Goal: Task Accomplishment & Management: Manage account settings

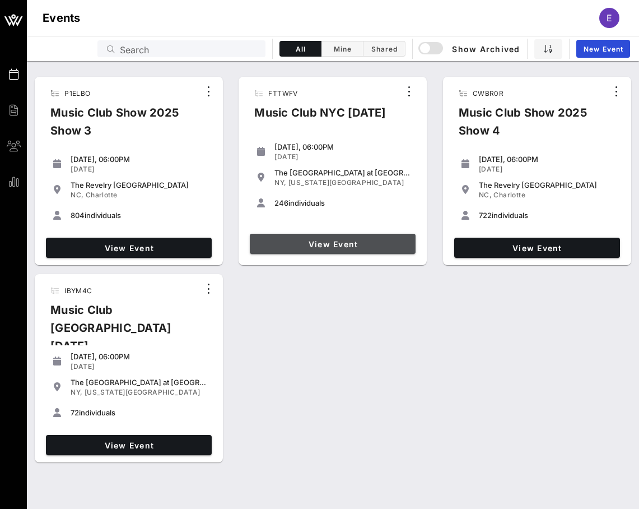
click at [329, 249] on link "View Event" at bounding box center [333, 244] width 166 height 20
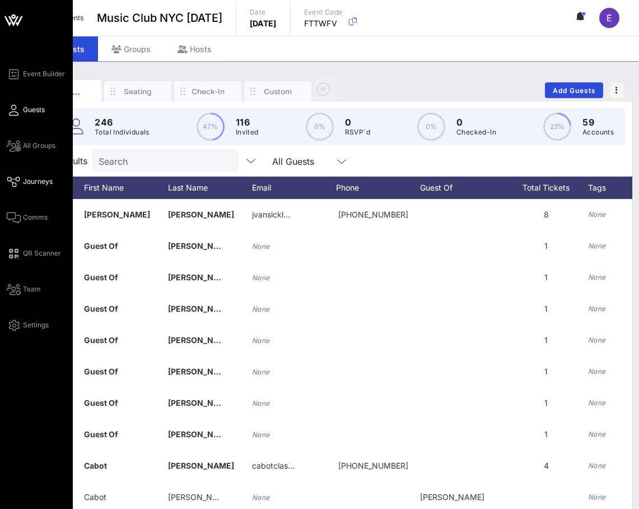
click at [16, 181] on icon at bounding box center [14, 182] width 14 height 2
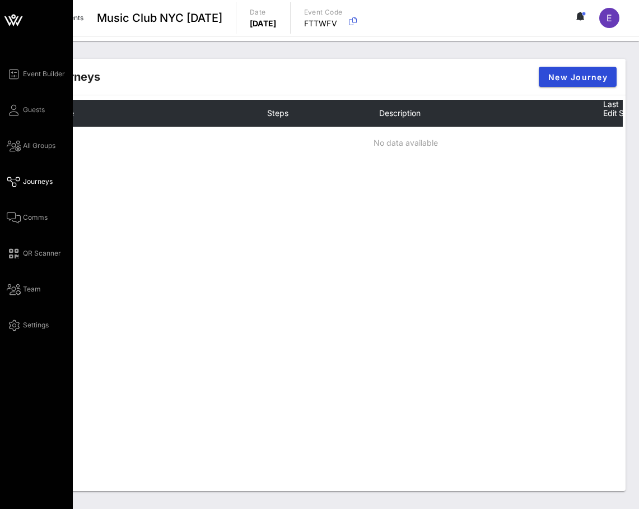
click at [20, 206] on div "Event Builder Guests All Groups Journeys Comms QR Scanner Team Settings" at bounding box center [40, 199] width 66 height 264
click at [19, 217] on icon at bounding box center [14, 218] width 14 height 2
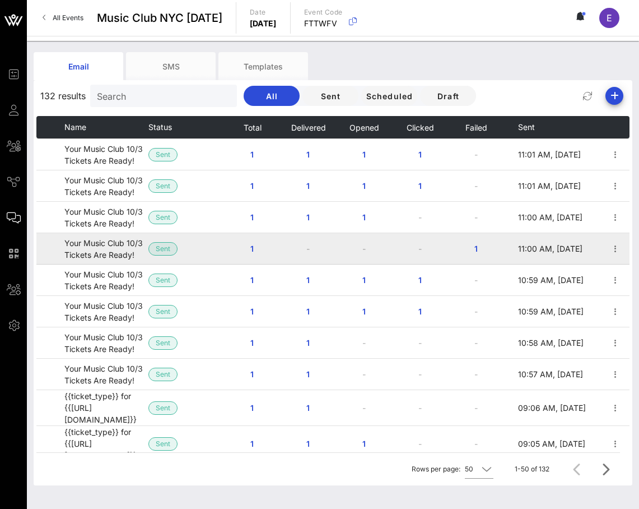
scroll to position [68, 0]
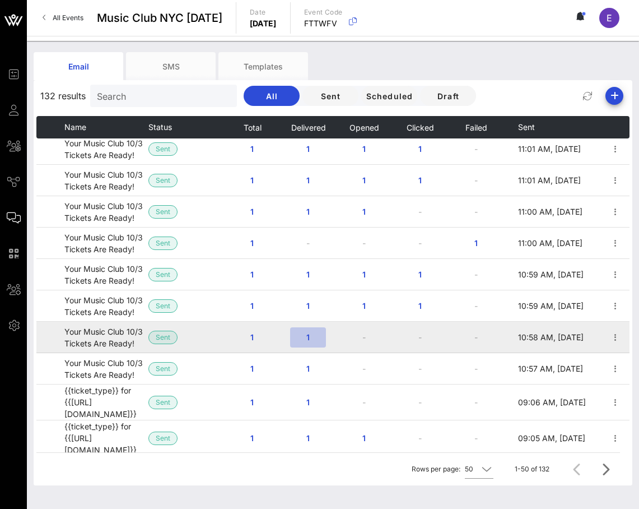
click at [310, 340] on span "1" at bounding box center [308, 337] width 18 height 10
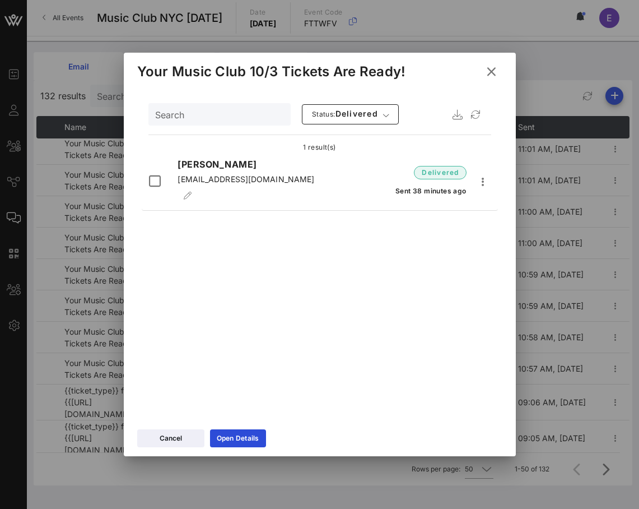
click at [489, 71] on icon at bounding box center [491, 71] width 18 height 17
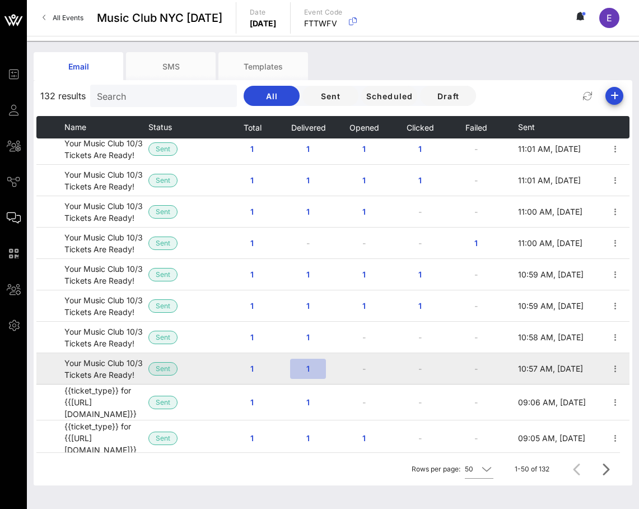
click at [312, 375] on button "1" at bounding box center [308, 369] width 36 height 20
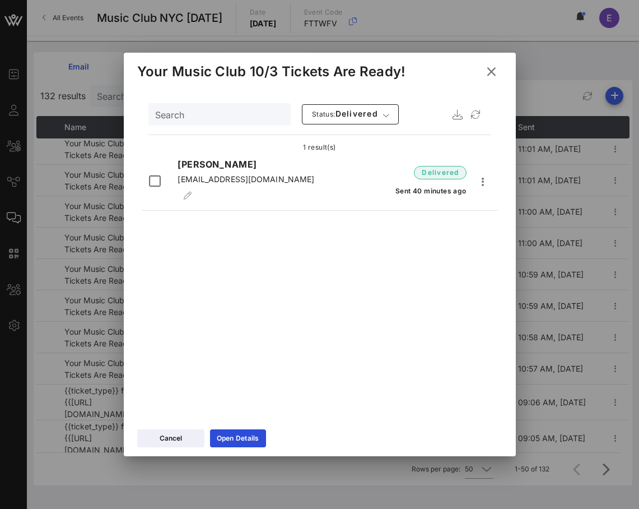
click at [486, 68] on icon at bounding box center [491, 71] width 16 height 15
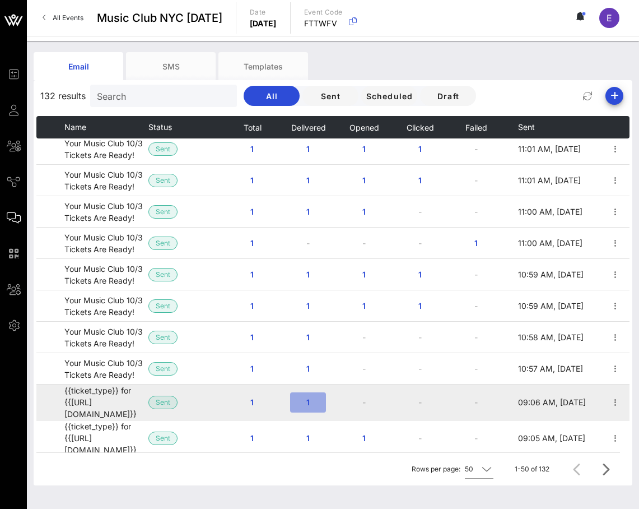
click at [304, 404] on span "1" at bounding box center [308, 402] width 18 height 10
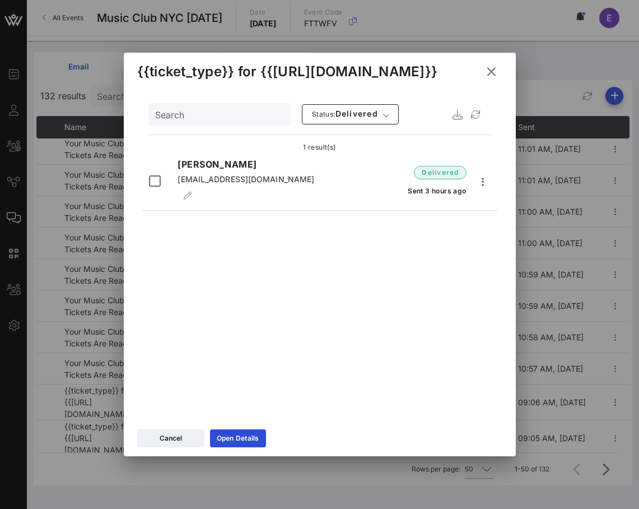
click at [492, 65] on icon at bounding box center [492, 71] width 16 height 14
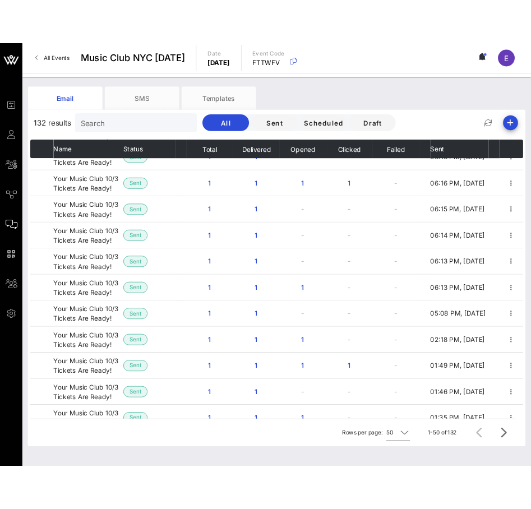
scroll to position [861, 0]
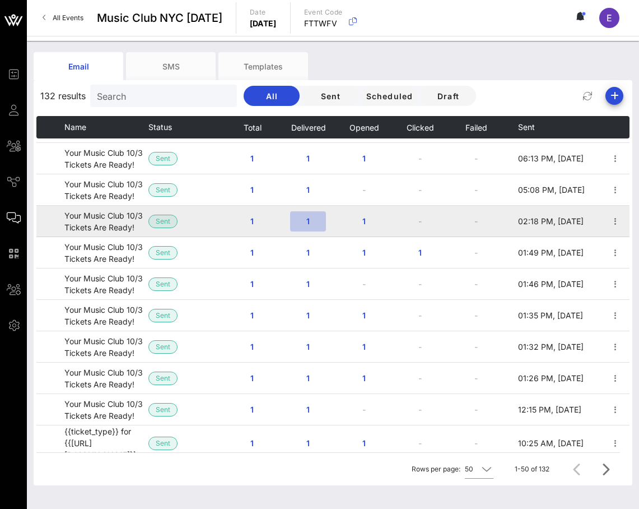
click at [307, 211] on button "1" at bounding box center [308, 221] width 36 height 20
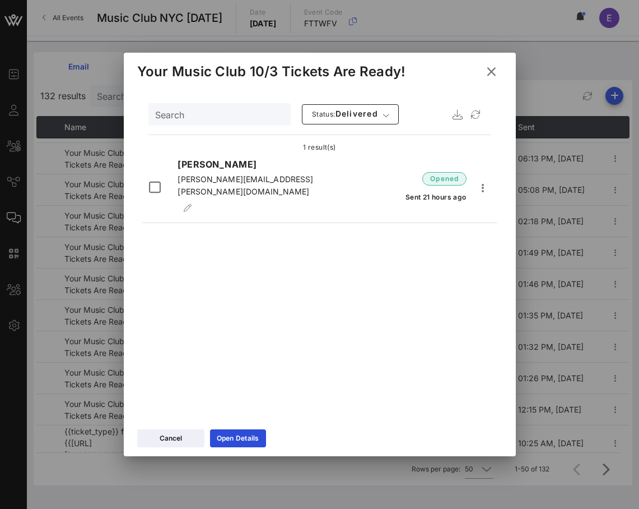
click at [491, 68] on icon at bounding box center [491, 71] width 18 height 17
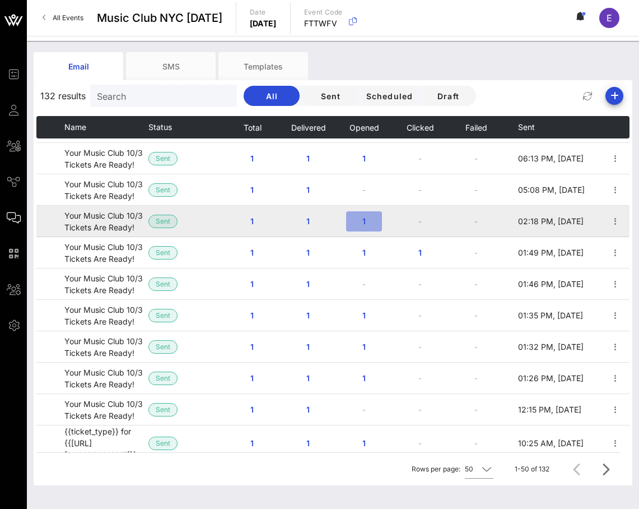
click at [374, 211] on button "1" at bounding box center [364, 221] width 36 height 20
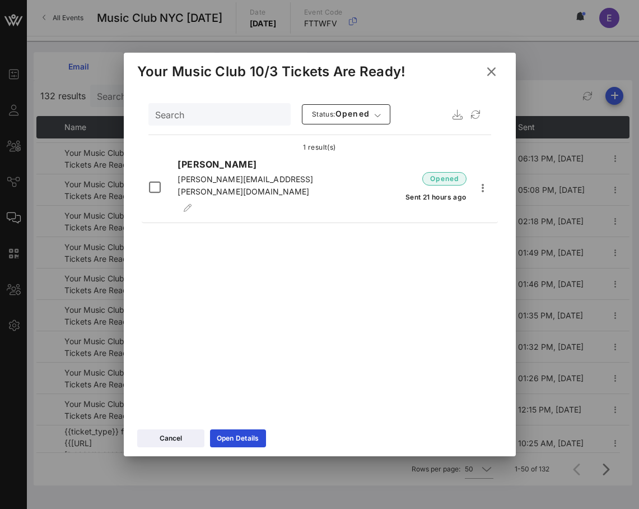
click at [486, 71] on icon at bounding box center [491, 72] width 19 height 18
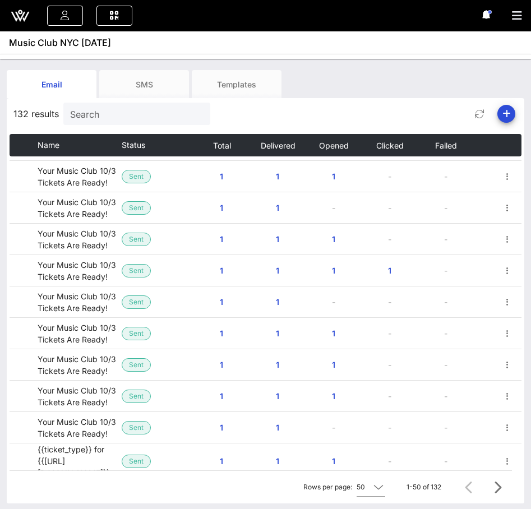
click at [22, 18] on icon at bounding box center [20, 15] width 27 height 27
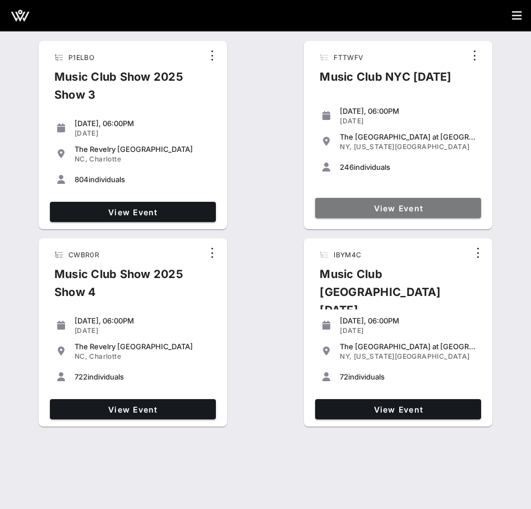
click at [408, 208] on span "View Event" at bounding box center [397, 208] width 157 height 10
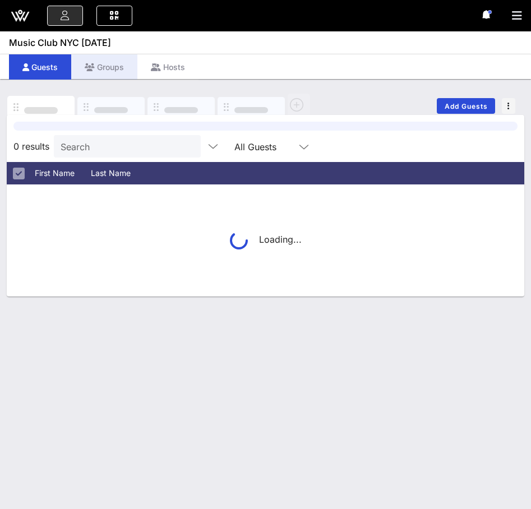
click at [121, 61] on div "Groups" at bounding box center [104, 66] width 66 height 25
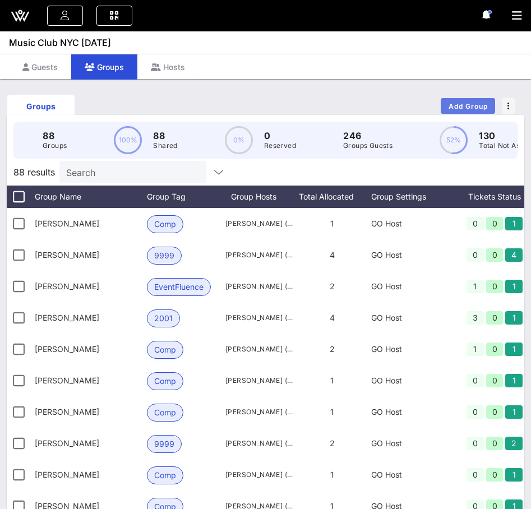
click at [472, 102] on span "Add Group" at bounding box center [468, 106] width 40 height 8
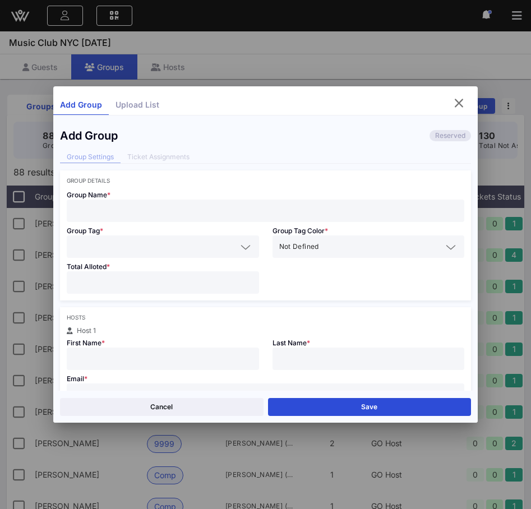
click at [328, 199] on div at bounding box center [265, 210] width 384 height 22
type input "[PERSON_NAME]"
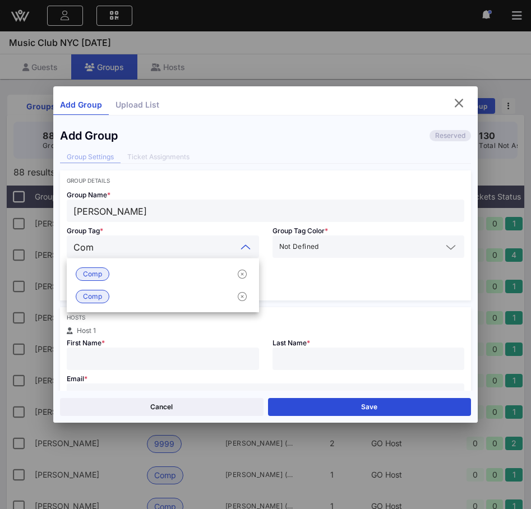
type input "Comp"
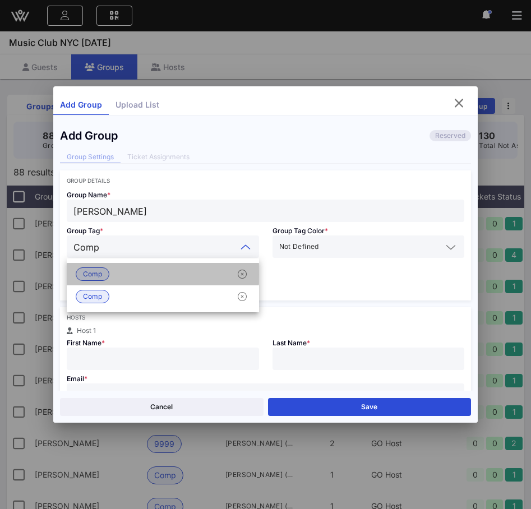
click at [199, 267] on div "Comp" at bounding box center [163, 274] width 192 height 22
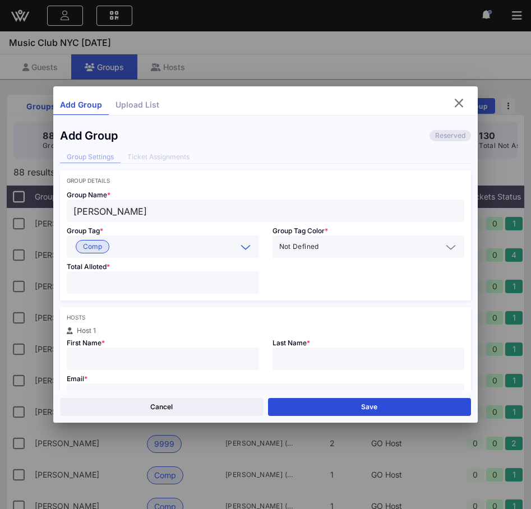
click at [173, 295] on div "Total Alloted *" at bounding box center [163, 279] width 206 height 43
click at [143, 361] on input "text" at bounding box center [162, 358] width 179 height 15
type input "Dave"
type input "Gill"
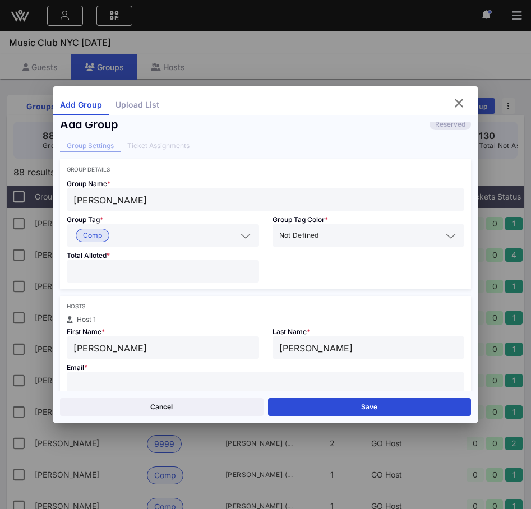
click at [120, 262] on div at bounding box center [162, 271] width 179 height 22
click at [116, 274] on input "number" at bounding box center [162, 271] width 179 height 15
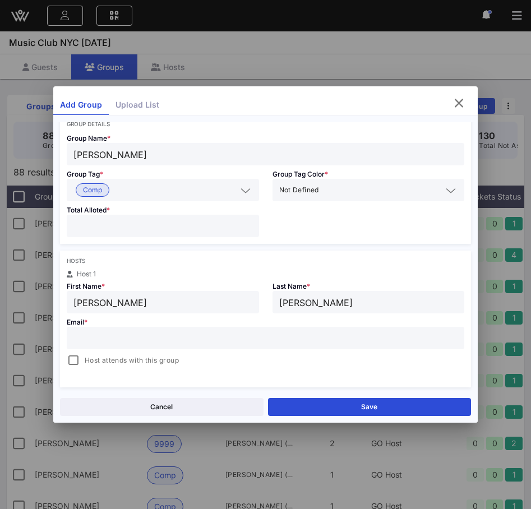
scroll to position [61, 0]
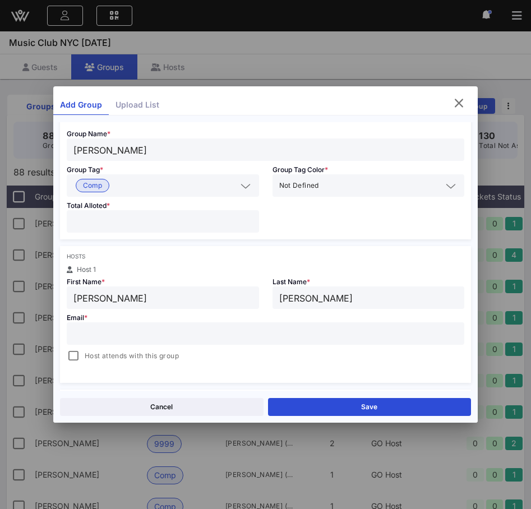
type input "*"
click at [210, 325] on div at bounding box center [265, 333] width 384 height 22
paste input "[PERSON_NAME][EMAIL_ADDRESS][PERSON_NAME][DOMAIN_NAME]"
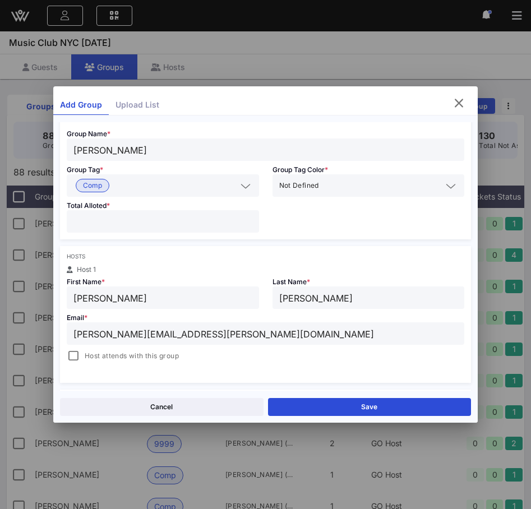
type input "[PERSON_NAME][EMAIL_ADDRESS][PERSON_NAME][DOMAIN_NAME]"
click at [101, 363] on div "Hosts Host 1 First Name * Dave Last Name * Gill Email * david.n.gill@bofa.com H…" at bounding box center [265, 314] width 411 height 137
click at [99, 360] on span "Host attends with this group" at bounding box center [132, 355] width 94 height 11
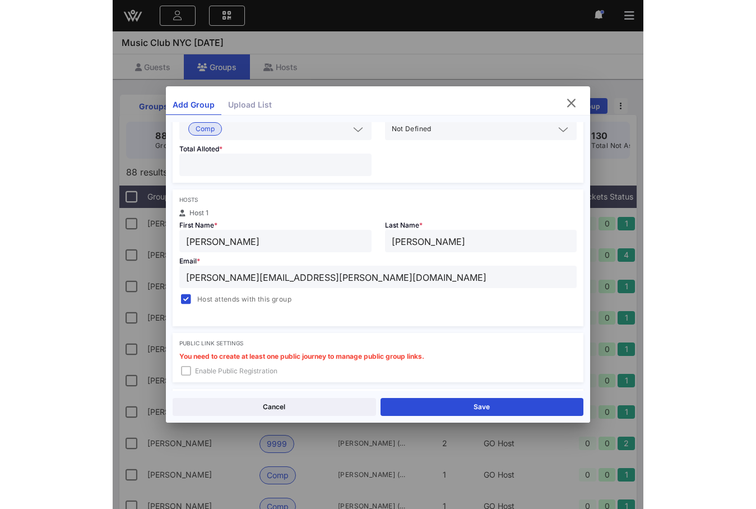
scroll to position [218, 0]
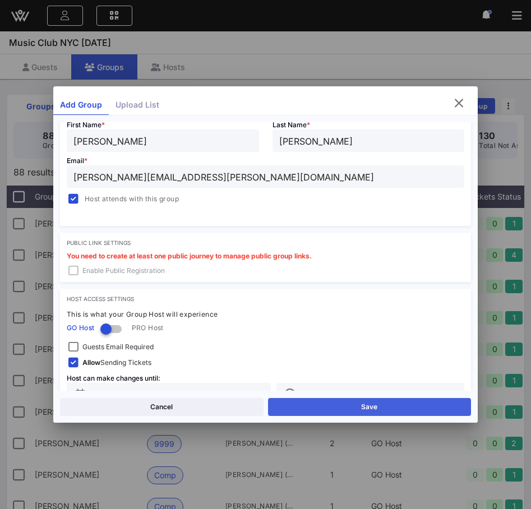
click at [305, 409] on button "Save" at bounding box center [369, 407] width 203 height 18
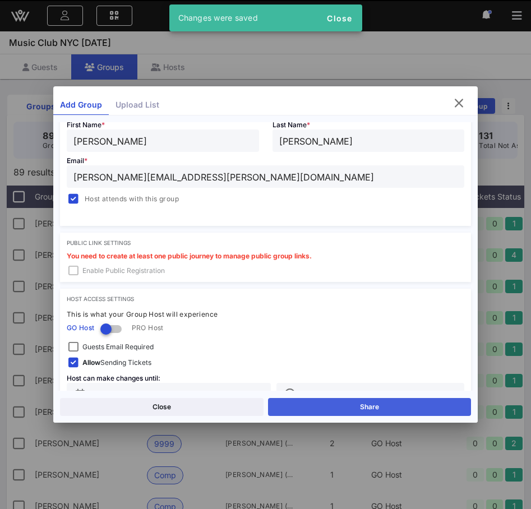
click at [305, 403] on button "Share" at bounding box center [369, 407] width 203 height 18
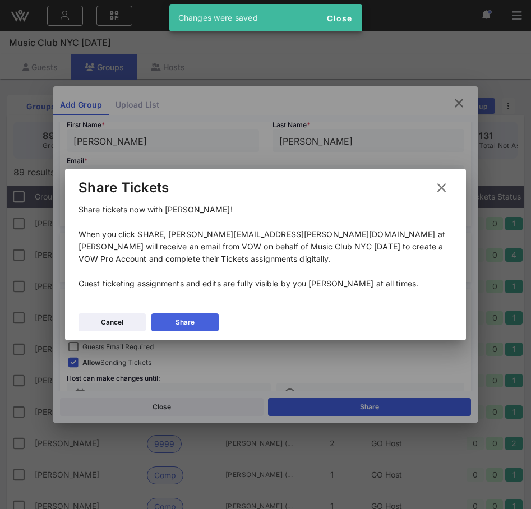
click at [192, 322] on div "Share" at bounding box center [184, 322] width 19 height 11
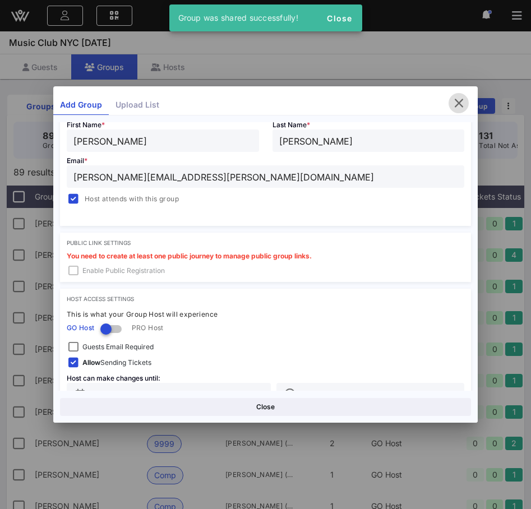
click at [461, 104] on icon "button" at bounding box center [458, 102] width 13 height 13
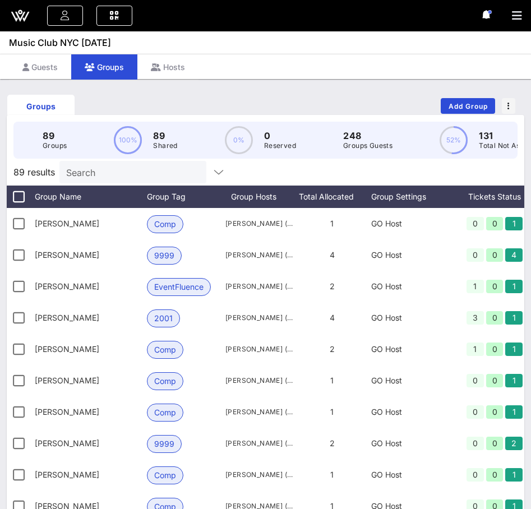
click at [22, 12] on icon at bounding box center [20, 15] width 27 height 27
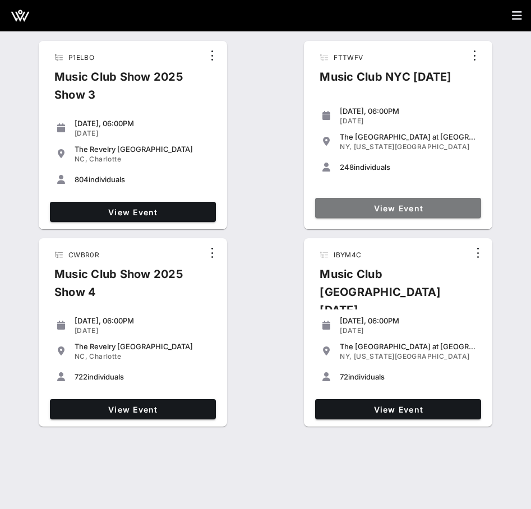
click at [357, 199] on link "View Event" at bounding box center [398, 208] width 166 height 20
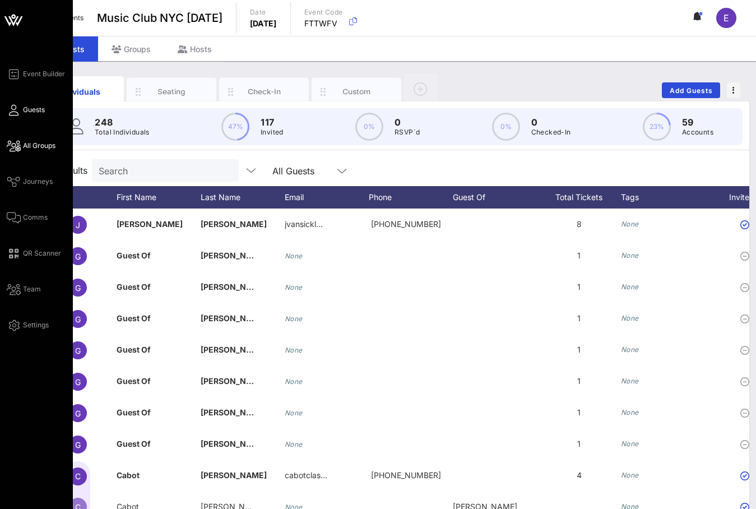
click at [19, 147] on icon at bounding box center [14, 146] width 14 height 2
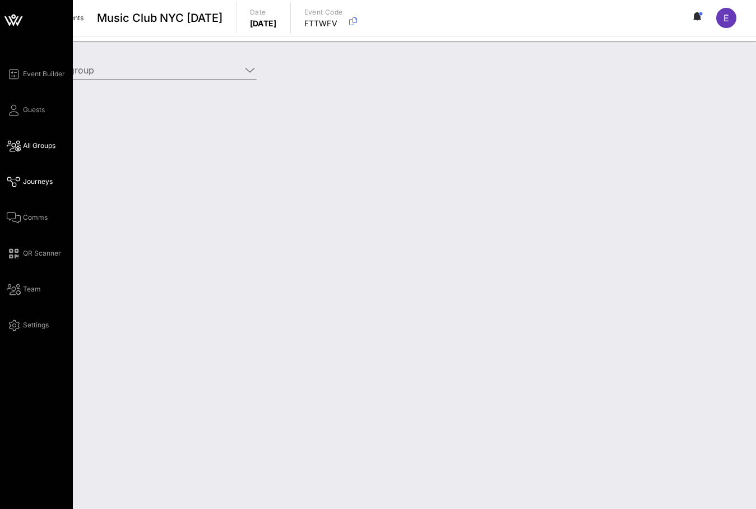
click at [15, 181] on icon at bounding box center [14, 182] width 14 height 2
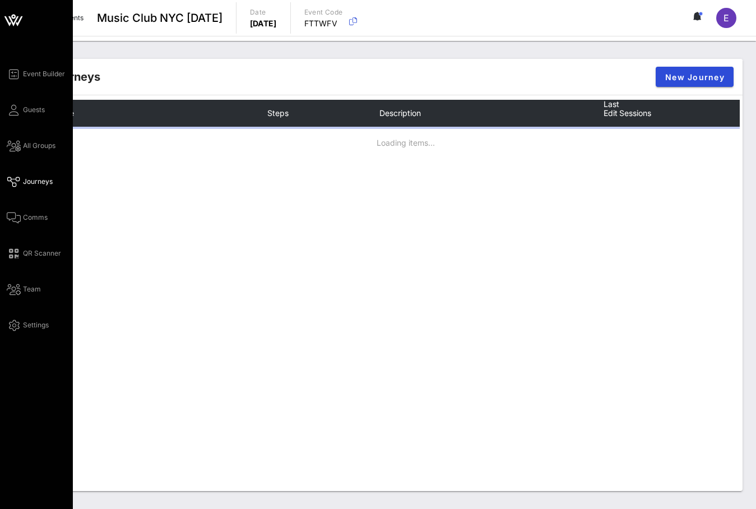
click at [15, 207] on div "Event Builder Guests All Groups Journeys Comms QR Scanner Team Settings" at bounding box center [40, 199] width 66 height 264
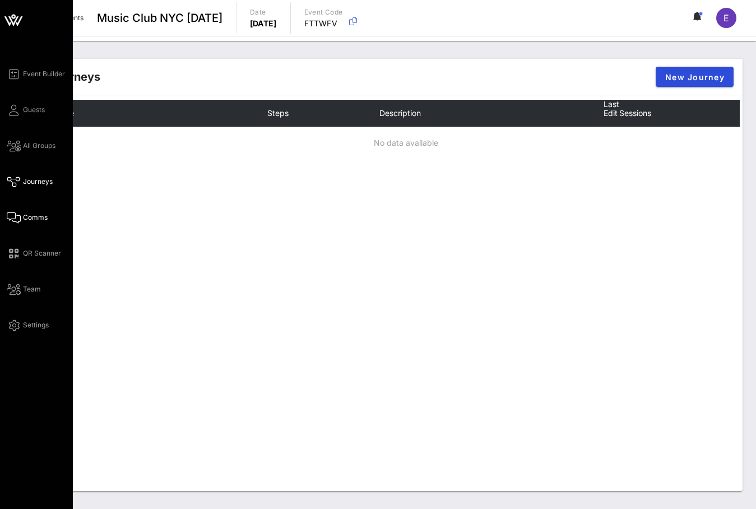
click at [15, 217] on icon at bounding box center [14, 218] width 14 height 2
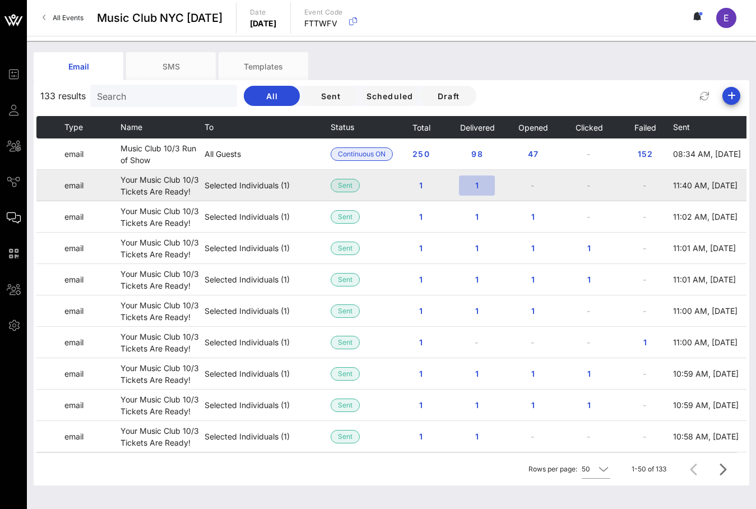
click at [482, 182] on span "1" at bounding box center [477, 185] width 18 height 10
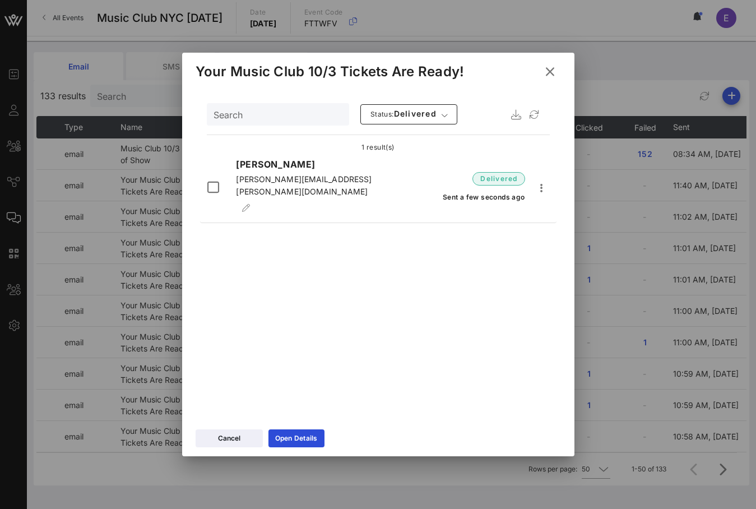
click at [552, 62] on button at bounding box center [550, 72] width 22 height 20
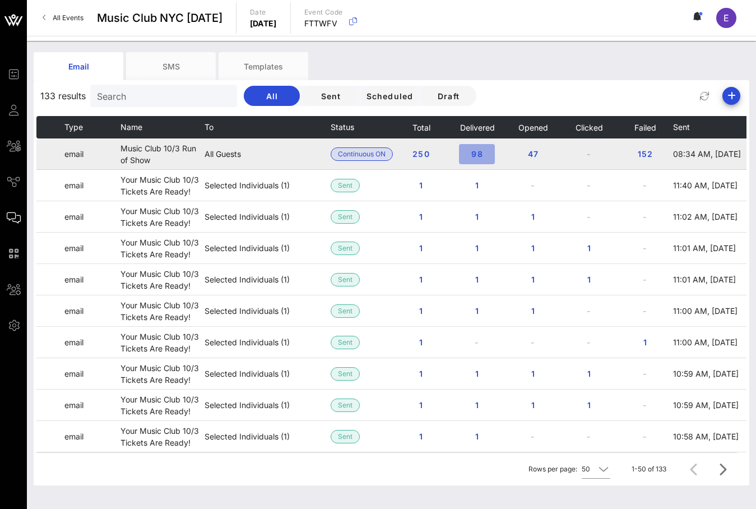
click at [477, 151] on span "98" at bounding box center [477, 154] width 18 height 10
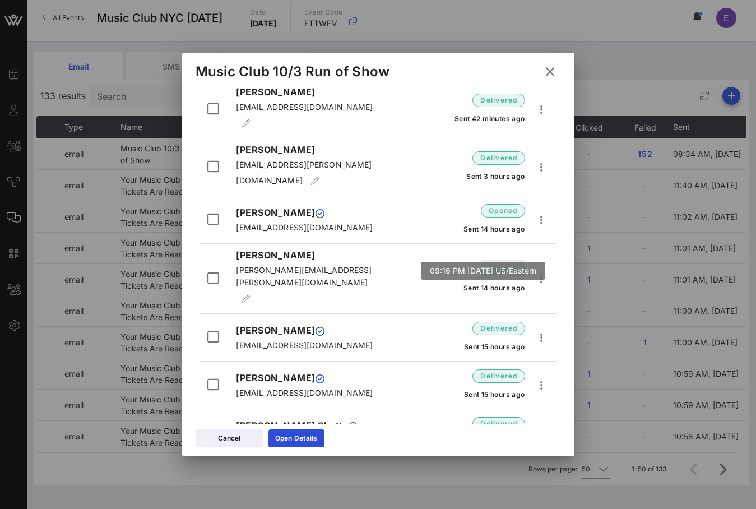
scroll to position [379, 0]
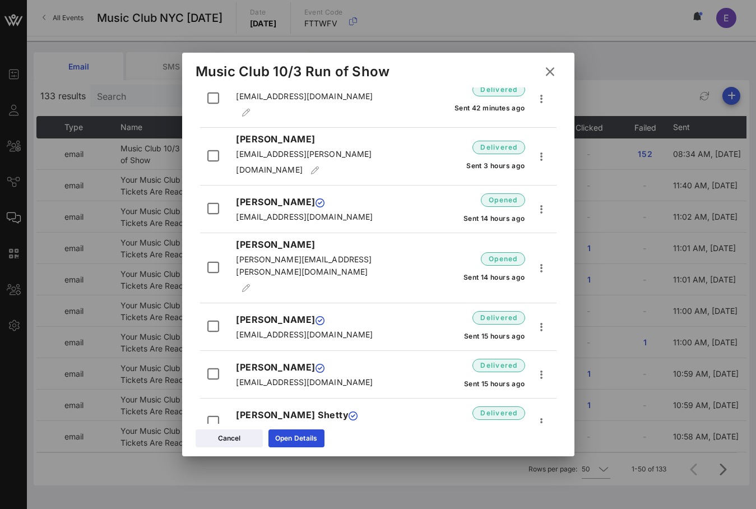
click at [550, 68] on icon at bounding box center [549, 71] width 15 height 13
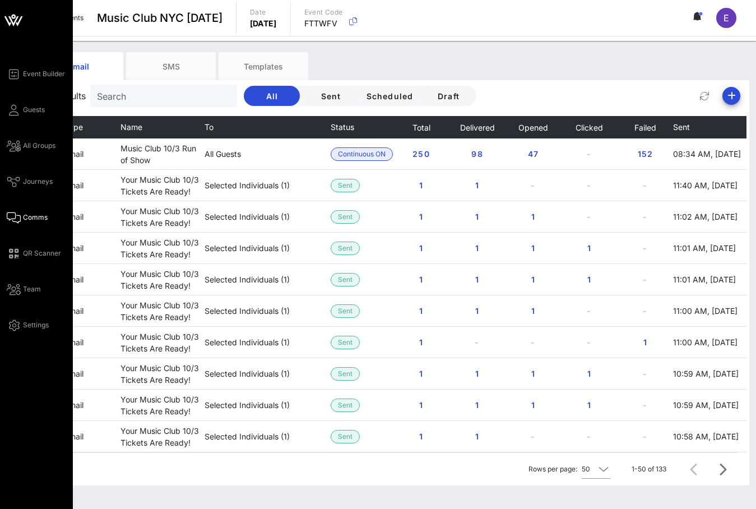
click at [8, 122] on div "Event Builder Guests All Groups Journeys Comms QR Scanner Team Settings" at bounding box center [40, 199] width 66 height 264
click at [11, 117] on div "Event Builder Guests All Groups Journeys Comms QR Scanner Team Settings" at bounding box center [40, 199] width 66 height 264
click at [13, 111] on icon at bounding box center [14, 110] width 14 height 2
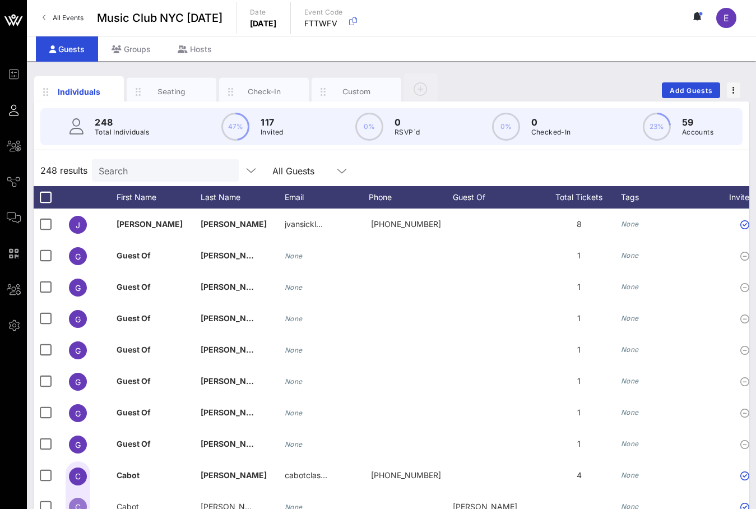
click at [142, 159] on div "248 results Search All Guests" at bounding box center [392, 170] width 716 height 31
click at [142, 164] on input "Search" at bounding box center [164, 170] width 131 height 15
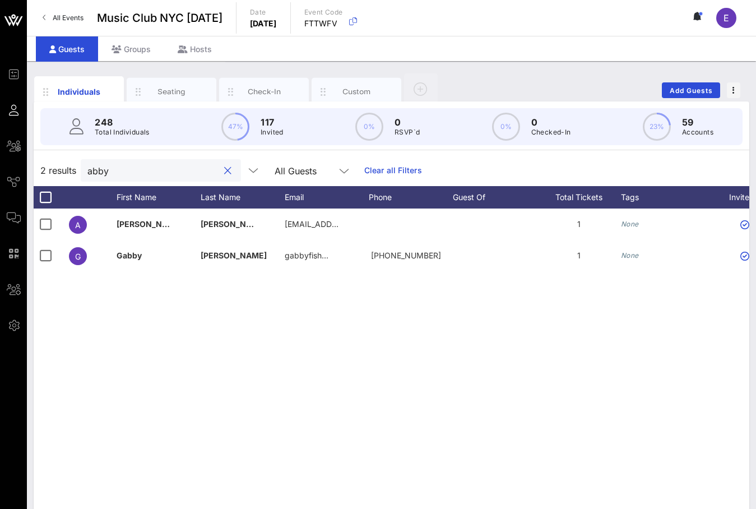
click at [119, 173] on input "abby" at bounding box center [152, 170] width 131 height 15
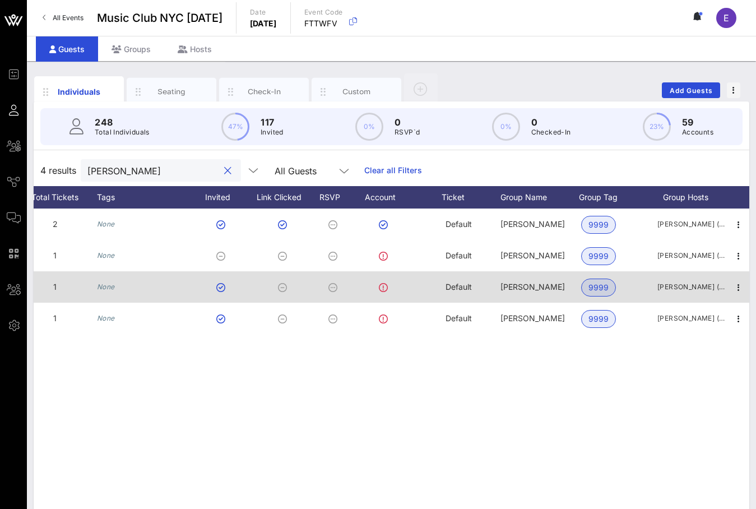
scroll to position [0, 527]
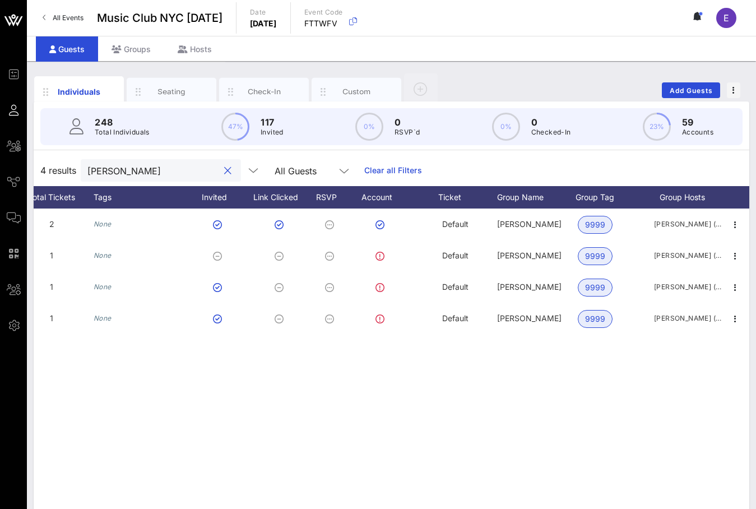
type input "abramson"
click at [72, 17] on span "All Events" at bounding box center [68, 17] width 31 height 8
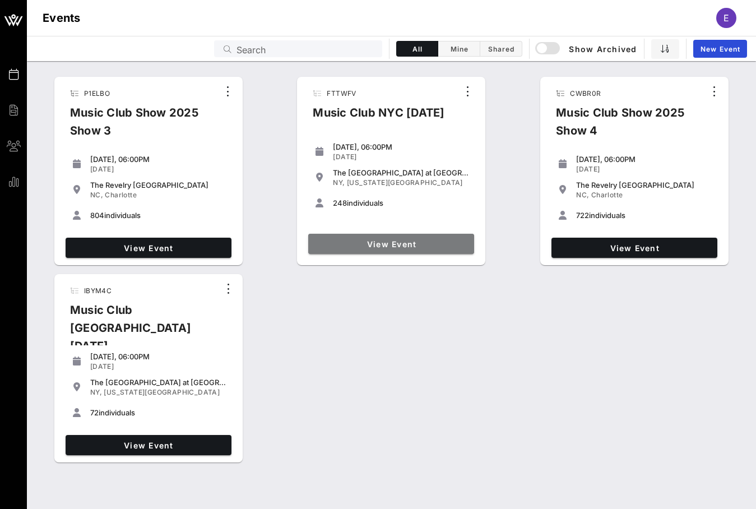
click at [415, 242] on span "View Event" at bounding box center [391, 244] width 157 height 10
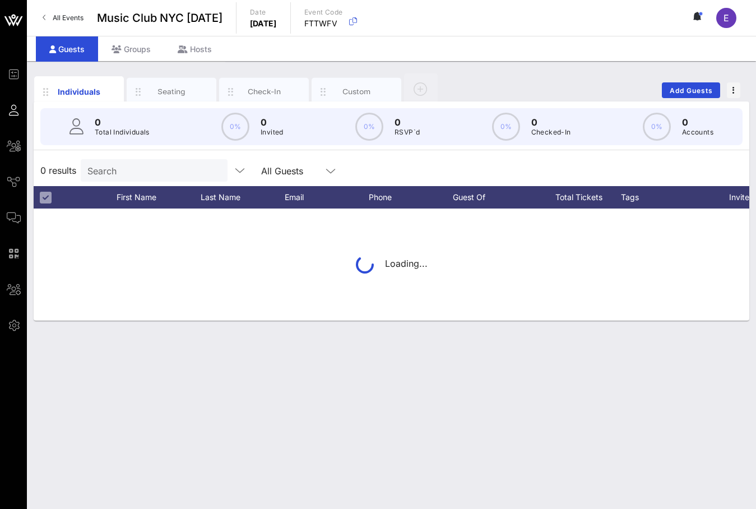
click at [113, 139] on div "0 Total Individuals 0% 0 Invited 0% 0 RSVP`d 0% 0 Checked-In 0% 0 Accounts" at bounding box center [391, 126] width 702 height 37
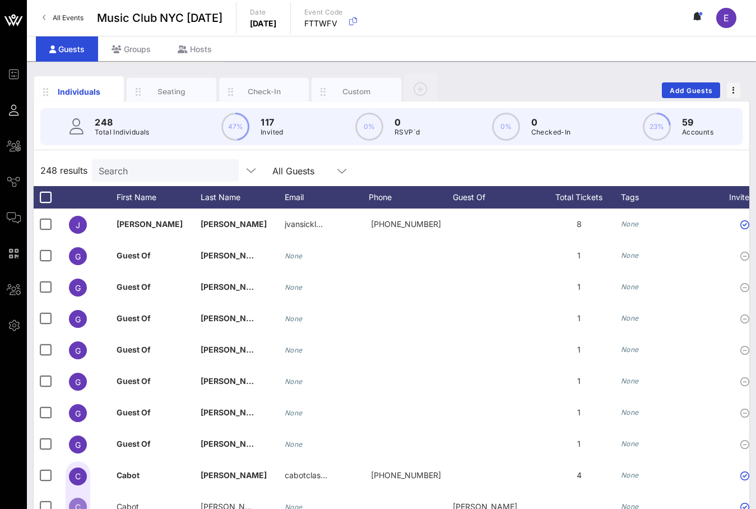
click at [112, 161] on div "Search" at bounding box center [164, 170] width 131 height 22
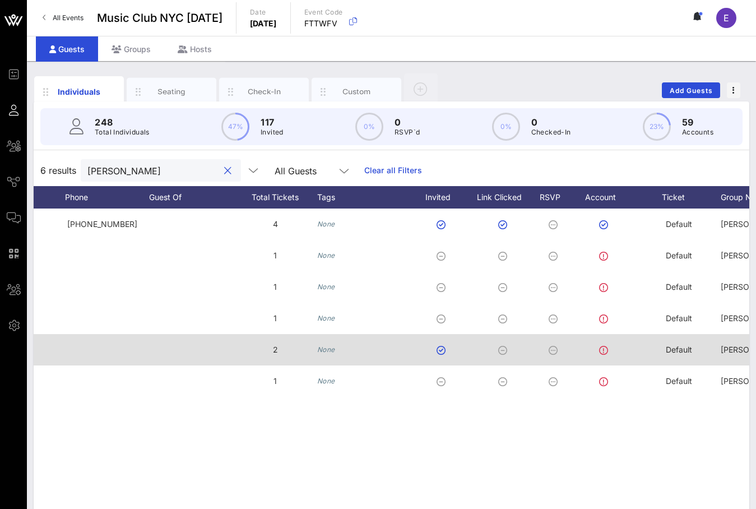
scroll to position [0, 210]
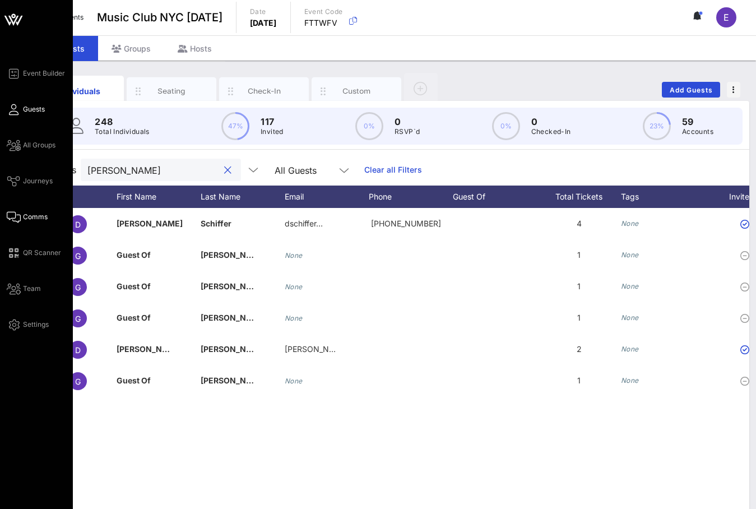
type input "david"
click at [16, 216] on icon at bounding box center [14, 217] width 14 height 2
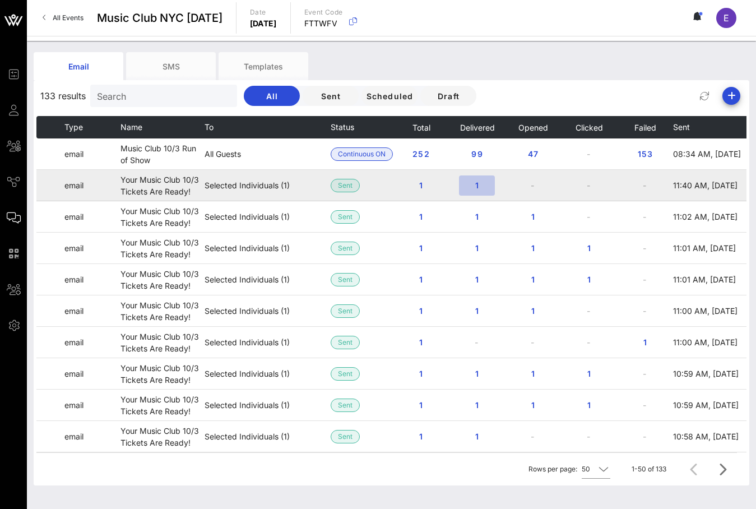
click at [475, 187] on span "1" at bounding box center [477, 185] width 18 height 10
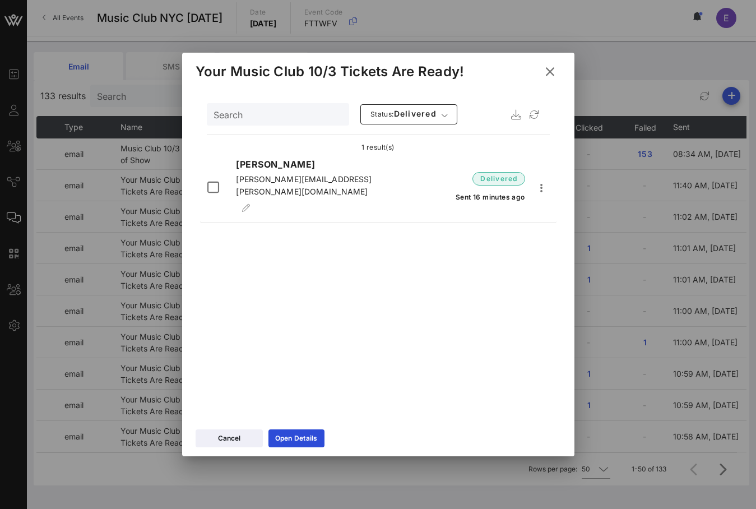
click at [549, 72] on icon at bounding box center [549, 71] width 16 height 15
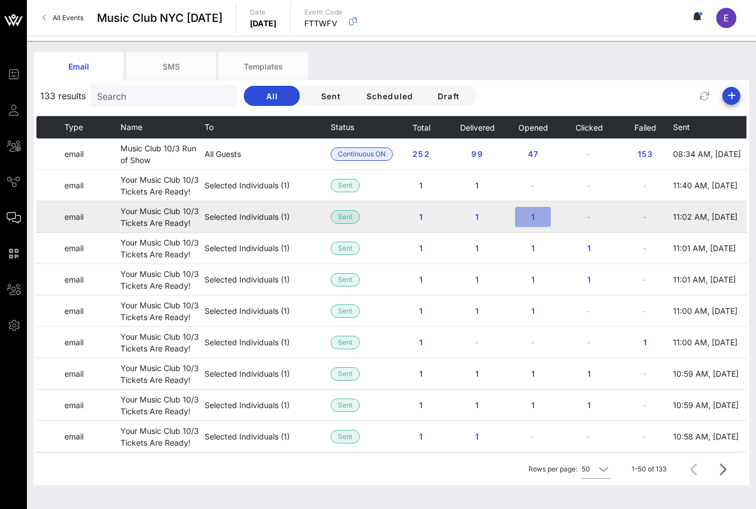
click at [536, 215] on span "1" at bounding box center [533, 217] width 18 height 10
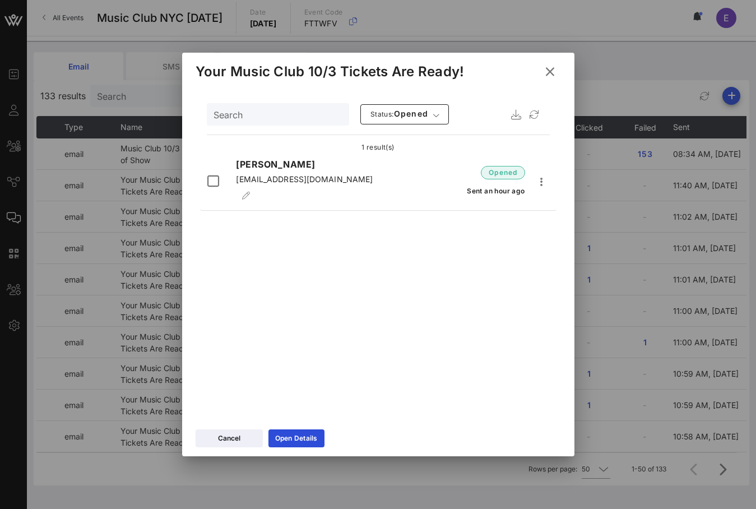
click at [551, 68] on icon at bounding box center [550, 72] width 20 height 20
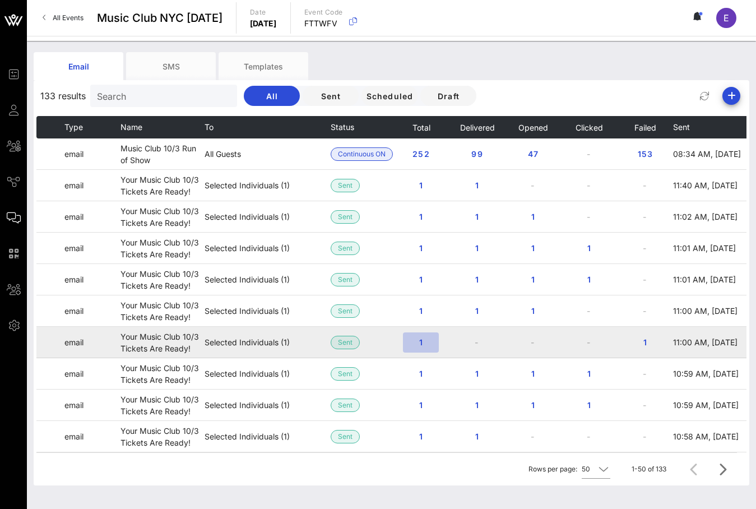
click at [430, 338] on span "1" at bounding box center [421, 342] width 18 height 10
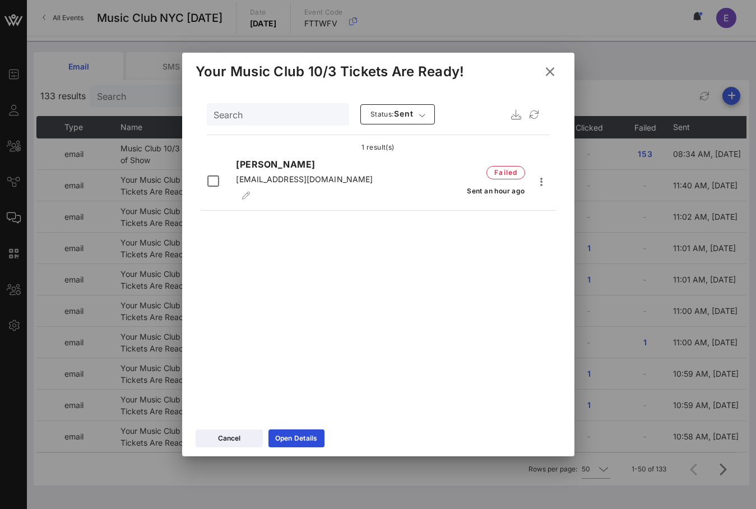
click at [548, 77] on icon at bounding box center [549, 71] width 15 height 13
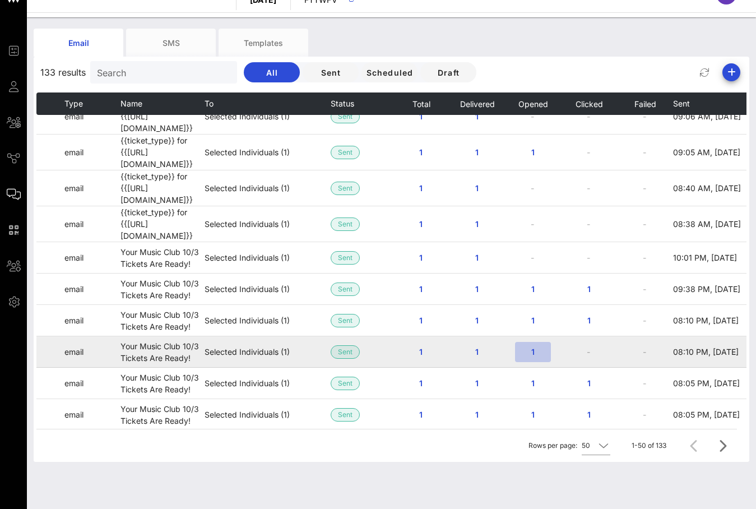
click at [535, 342] on button "1" at bounding box center [533, 352] width 36 height 20
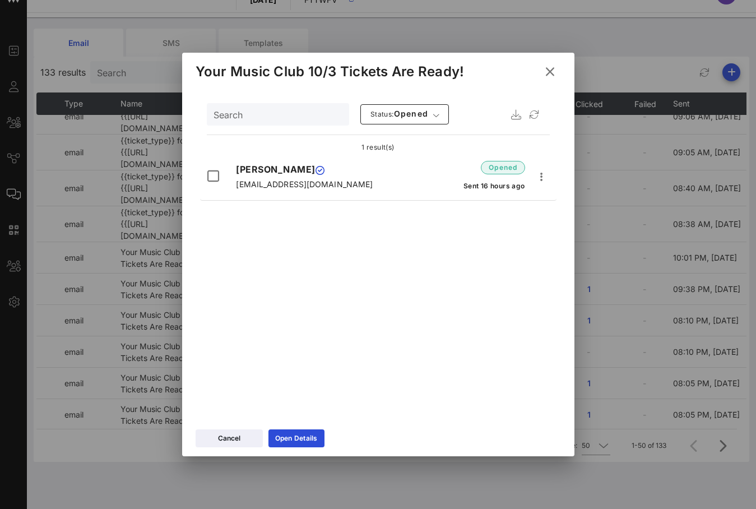
click at [554, 72] on icon at bounding box center [550, 71] width 16 height 14
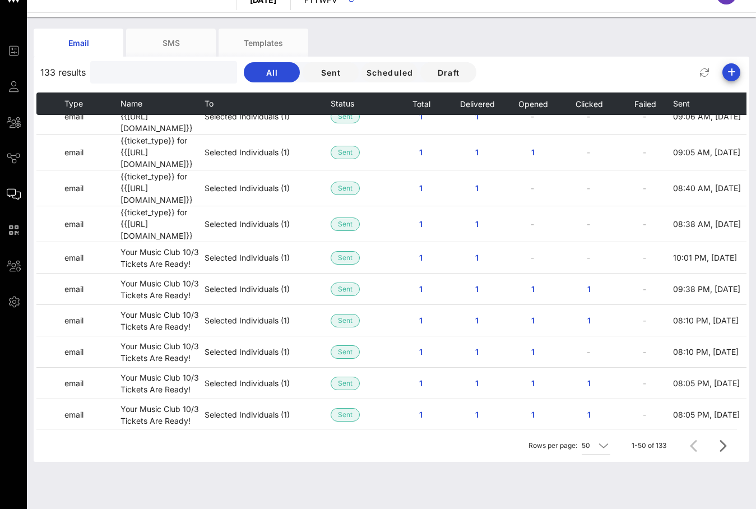
click at [166, 73] on input "text" at bounding box center [162, 72] width 131 height 15
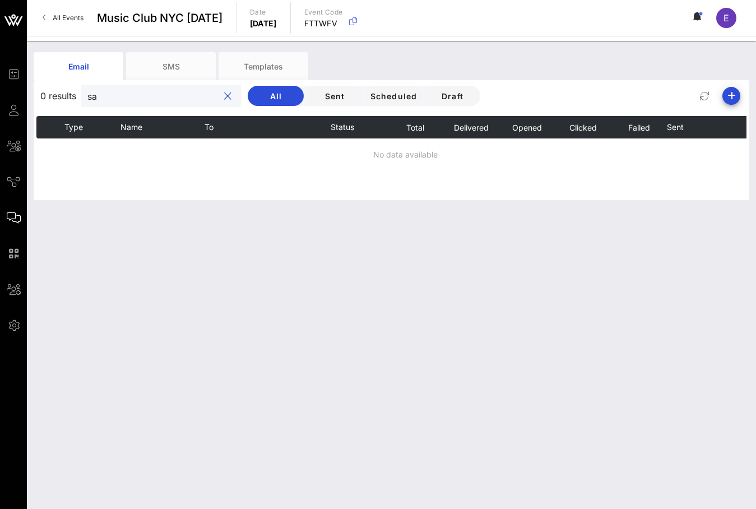
type input "s"
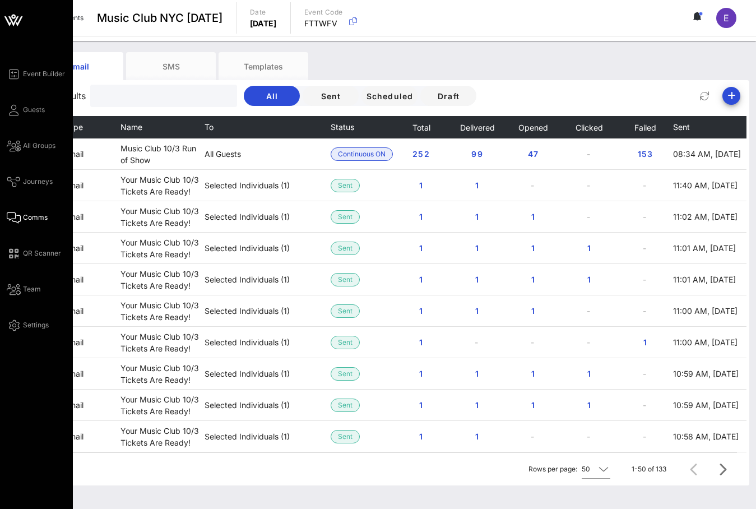
click at [14, 137] on div "Event Builder Guests All Groups Journeys Comms QR Scanner Team Settings" at bounding box center [40, 199] width 66 height 264
click at [13, 145] on icon at bounding box center [14, 146] width 14 height 2
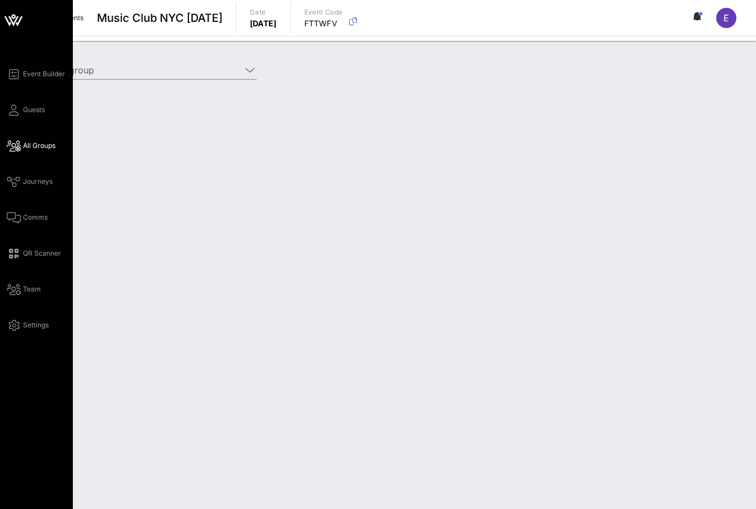
click at [13, 98] on div "Event Builder Guests All Groups Journeys Comms QR Scanner Team Settings" at bounding box center [40, 199] width 66 height 264
click at [13, 109] on icon at bounding box center [14, 110] width 14 height 2
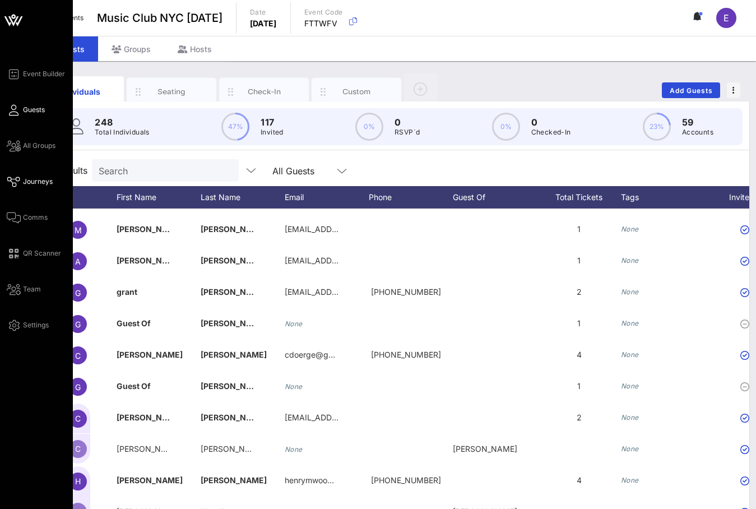
click at [20, 183] on link "Journeys" at bounding box center [30, 181] width 46 height 13
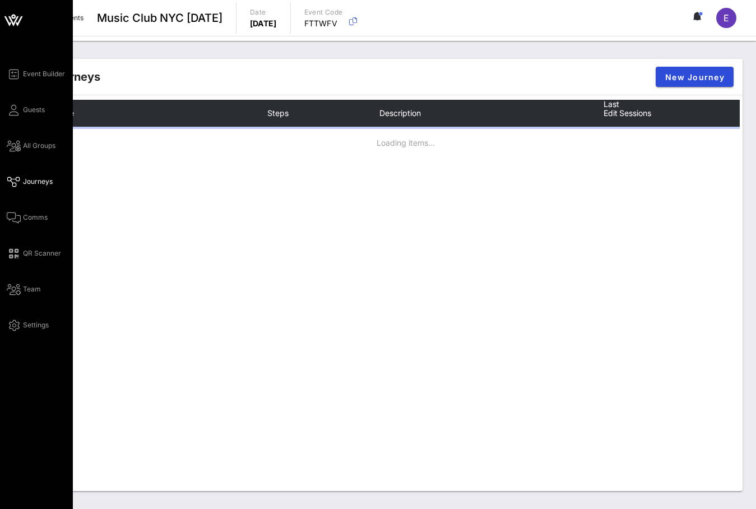
click at [27, 208] on div "Event Builder Guests All Groups Journeys Comms QR Scanner Team Settings" at bounding box center [40, 199] width 66 height 264
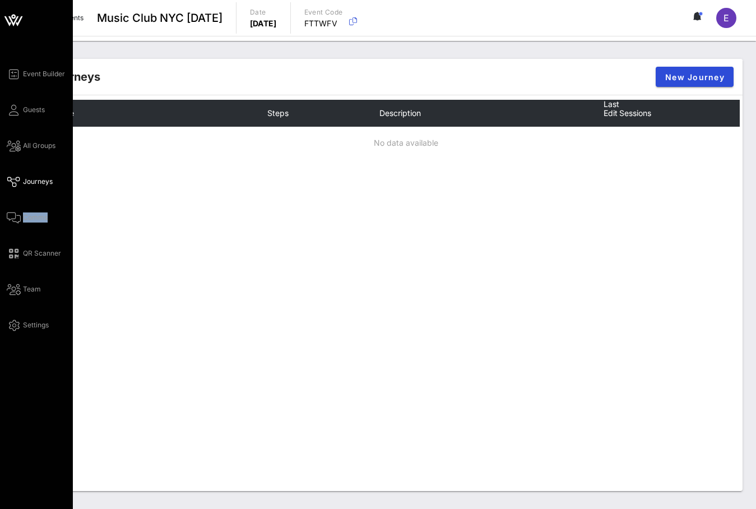
click at [27, 209] on div "Event Builder Guests All Groups Journeys Comms QR Scanner Team Settings" at bounding box center [40, 199] width 66 height 264
click at [16, 217] on icon at bounding box center [14, 218] width 14 height 2
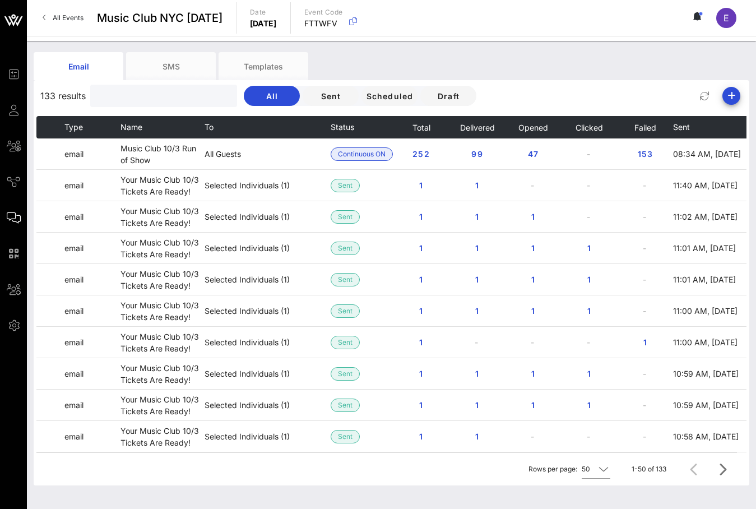
click at [137, 102] on input "text" at bounding box center [162, 96] width 131 height 15
type input "g"
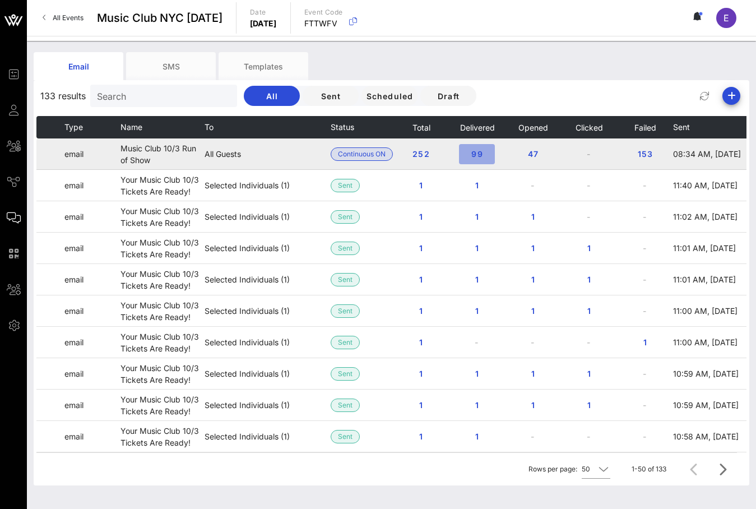
click at [474, 150] on span "99" at bounding box center [477, 154] width 18 height 10
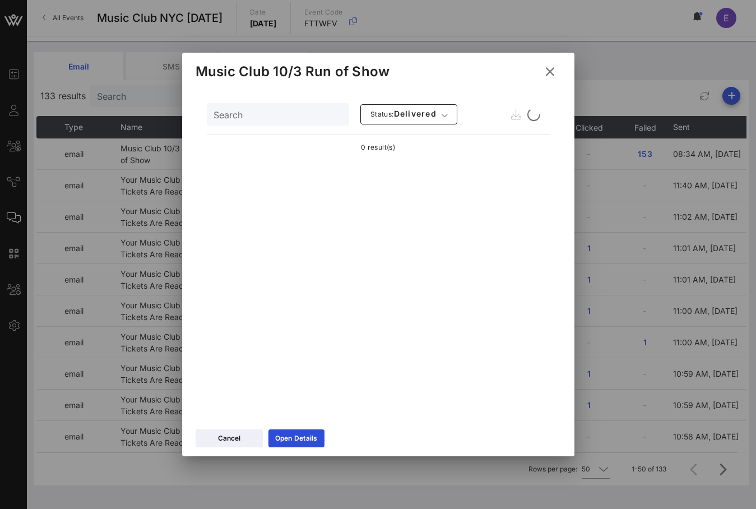
click at [286, 109] on input "Search" at bounding box center [276, 114] width 127 height 15
type input "grant"
click at [340, 113] on div at bounding box center [348, 114] width 16 height 13
click at [345, 113] on button "clear icon" at bounding box center [348, 114] width 7 height 11
click at [546, 67] on icon at bounding box center [549, 71] width 16 height 15
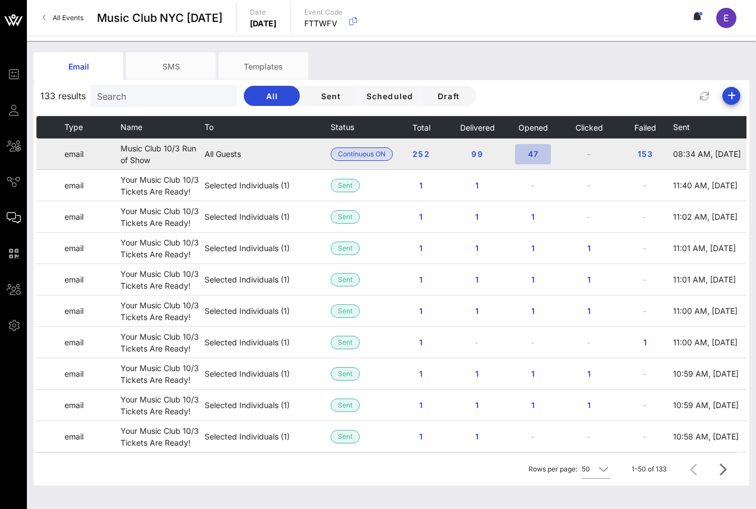
click at [525, 149] on span "47" at bounding box center [533, 154] width 18 height 10
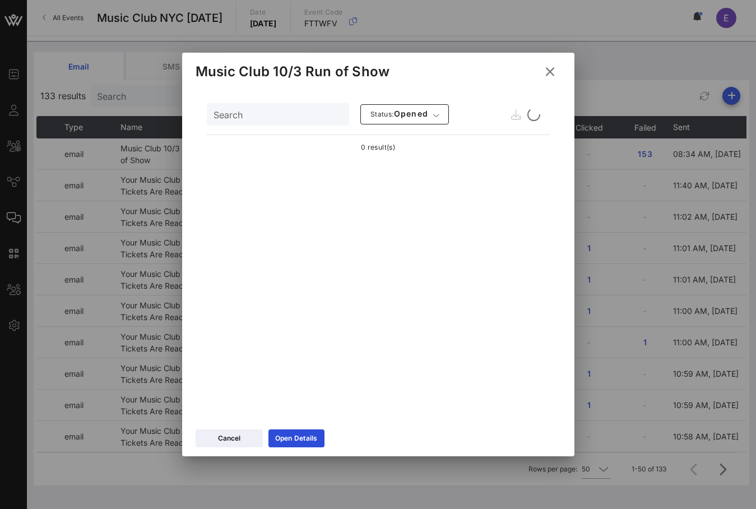
click at [259, 118] on input "Search" at bounding box center [276, 114] width 127 height 15
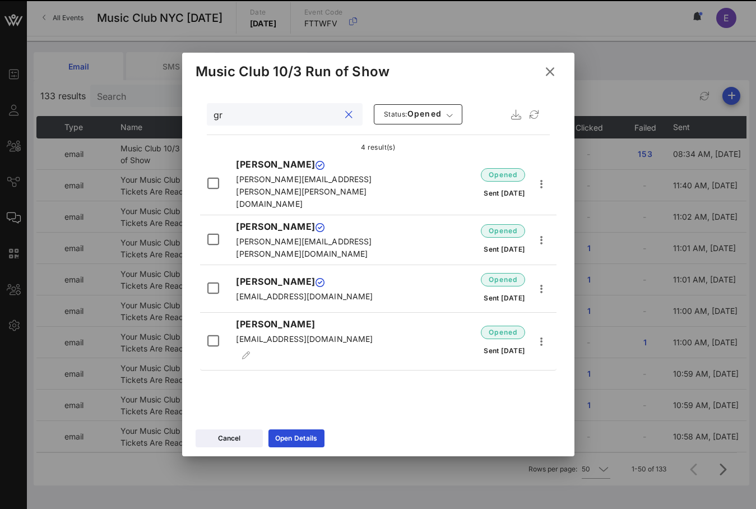
type input "gr"
drag, startPoint x: 289, startPoint y: 308, endPoint x: 212, endPoint y: 308, distance: 76.2
click at [212, 317] on div "grant reynolds grant@parcellewine.com opened Sent 4 days ago" at bounding box center [378, 343] width 356 height 53
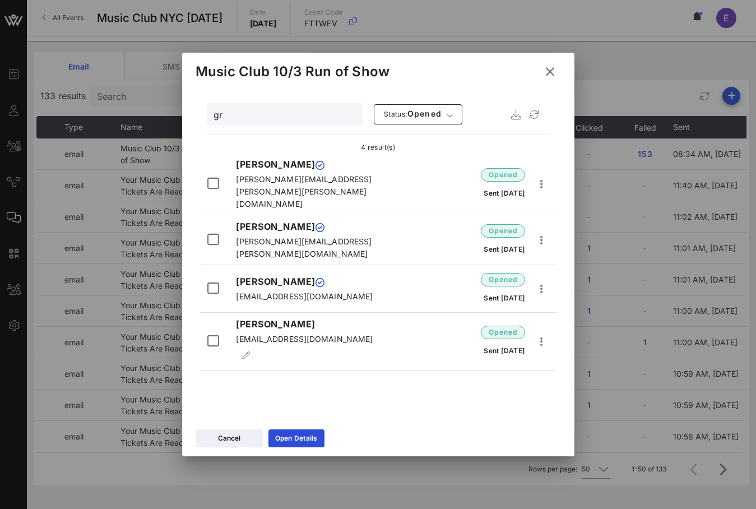
click at [416, 397] on div "gr Status: opened 4 result(s) Janice Griggs janice.griggs@kirkland.com opened S…" at bounding box center [378, 255] width 392 height 336
click at [546, 75] on icon at bounding box center [550, 71] width 16 height 14
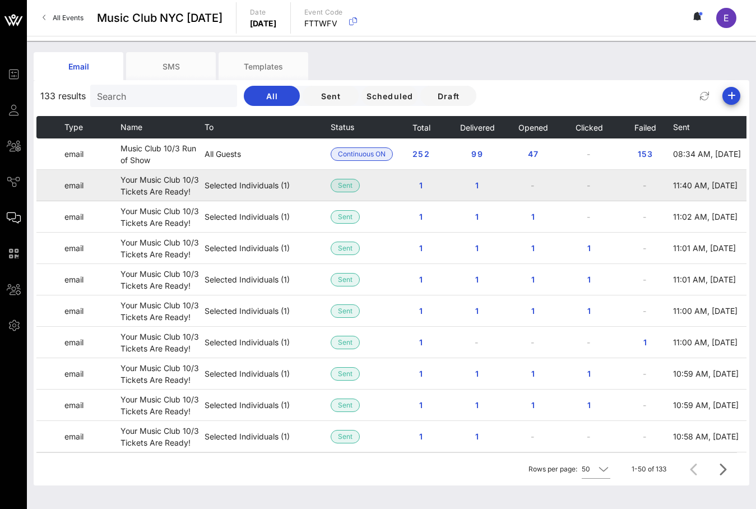
scroll to position [0, 25]
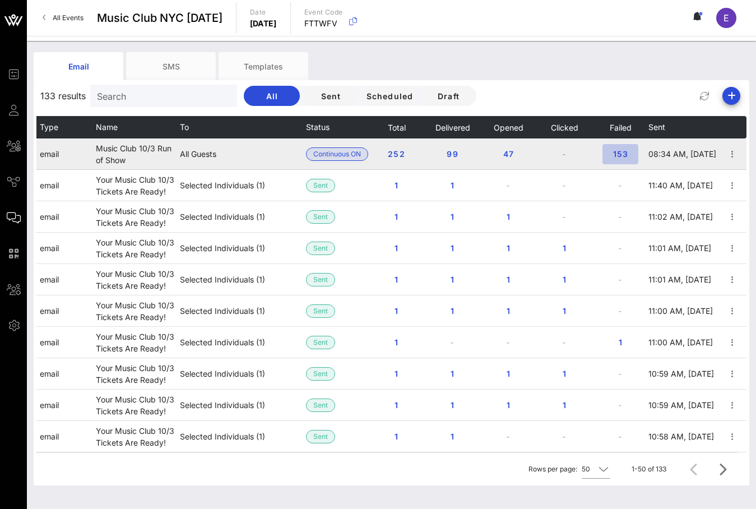
click at [614, 156] on span "153" at bounding box center [620, 154] width 18 height 10
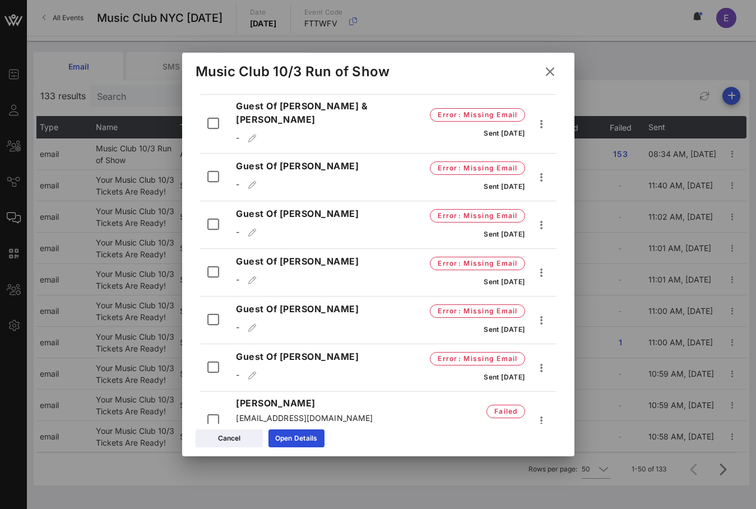
scroll to position [3366, 0]
drag, startPoint x: 429, startPoint y: 258, endPoint x: 364, endPoint y: 195, distance: 89.9
click at [550, 71] on icon at bounding box center [550, 71] width 16 height 14
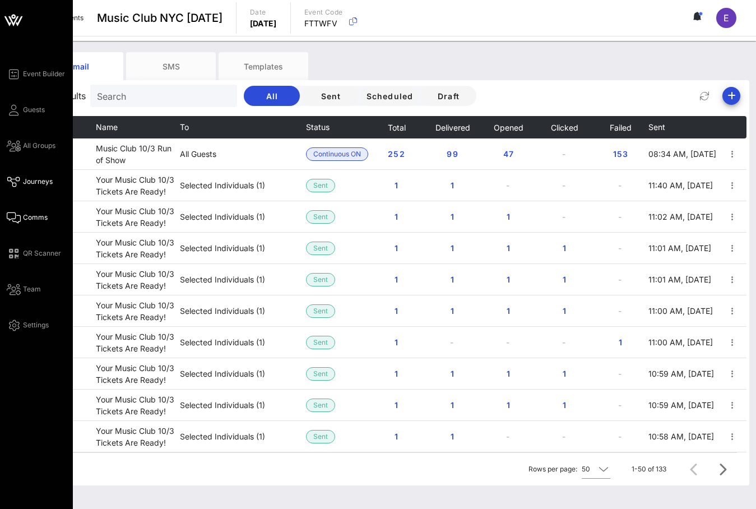
click at [30, 179] on span "Journeys" at bounding box center [38, 182] width 30 height 10
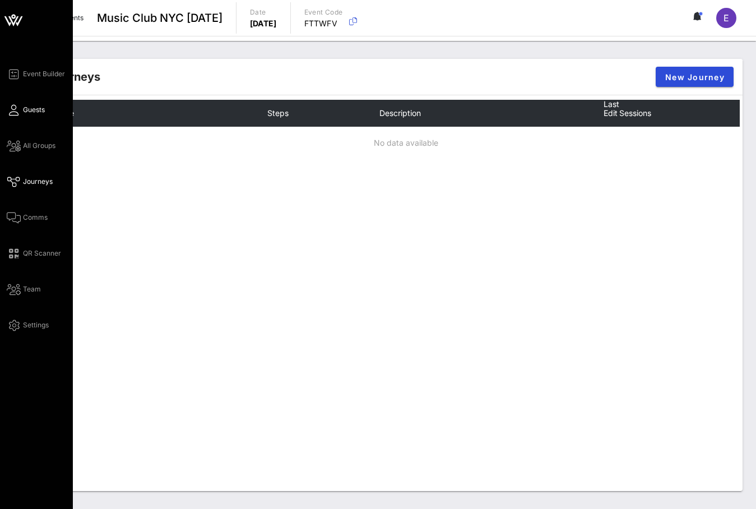
click at [22, 105] on link "Guests" at bounding box center [26, 109] width 38 height 13
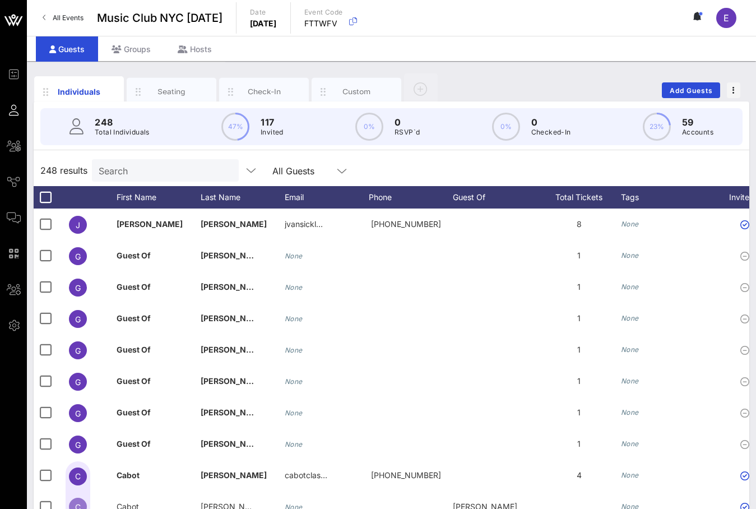
click at [137, 166] on input "Search" at bounding box center [164, 170] width 131 height 15
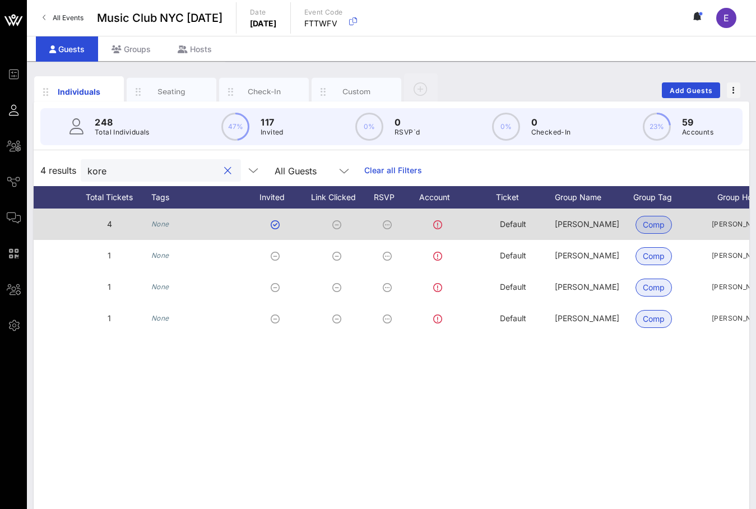
scroll to position [0, 527]
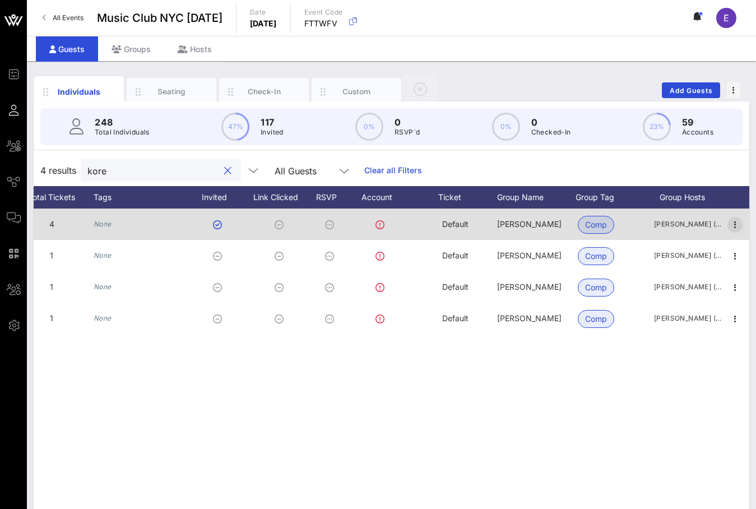
type input "kore"
click at [639, 221] on icon "button" at bounding box center [734, 224] width 13 height 13
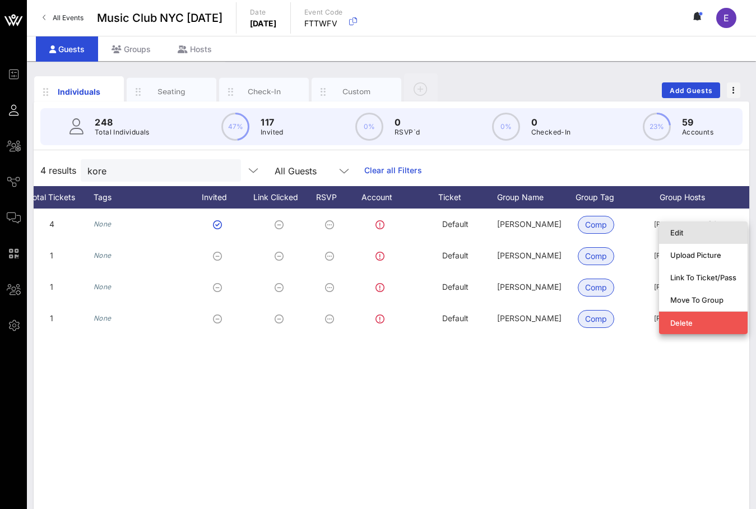
click at [639, 242] on div "Edit" at bounding box center [703, 232] width 89 height 22
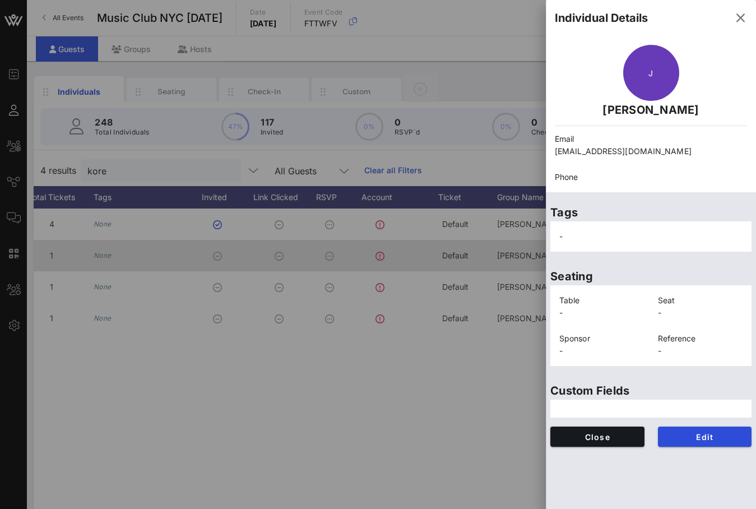
click at [436, 240] on div at bounding box center [378, 254] width 756 height 509
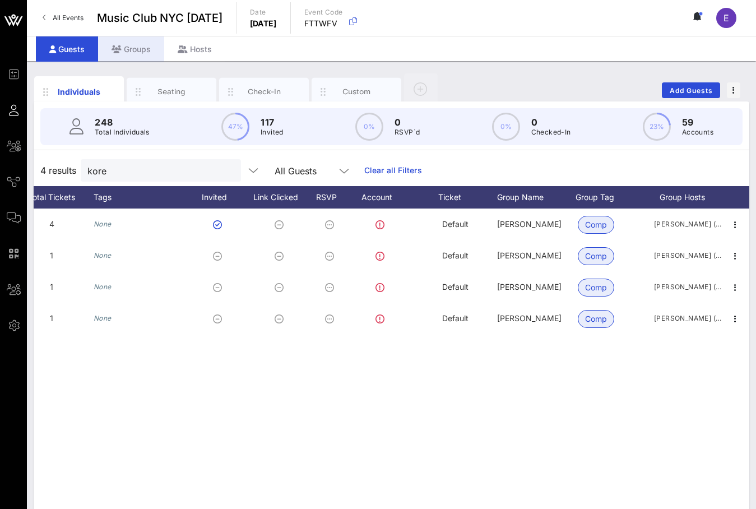
click at [134, 58] on div "Groups" at bounding box center [131, 48] width 66 height 25
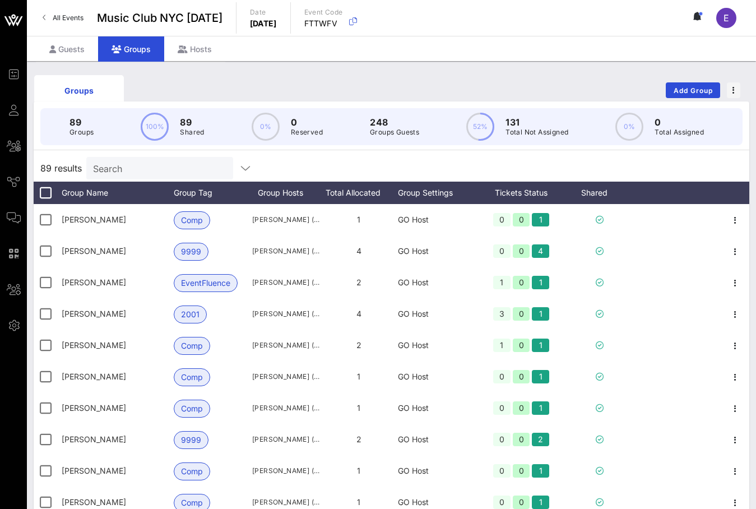
click at [174, 171] on input "Search" at bounding box center [158, 168] width 131 height 15
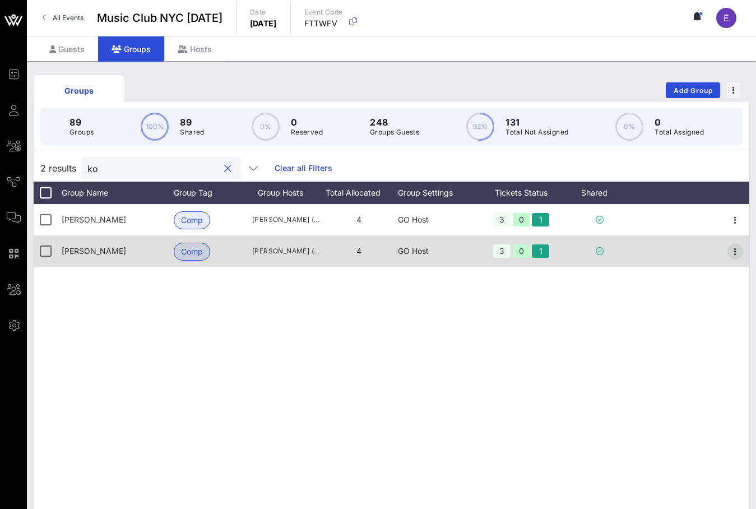
type input "ko"
click at [639, 250] on icon "button" at bounding box center [734, 251] width 13 height 13
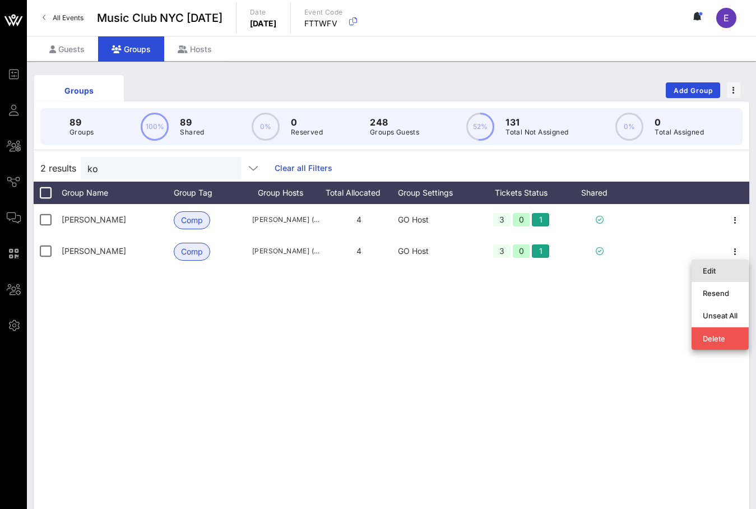
click at [639, 264] on div "Edit" at bounding box center [720, 271] width 35 height 18
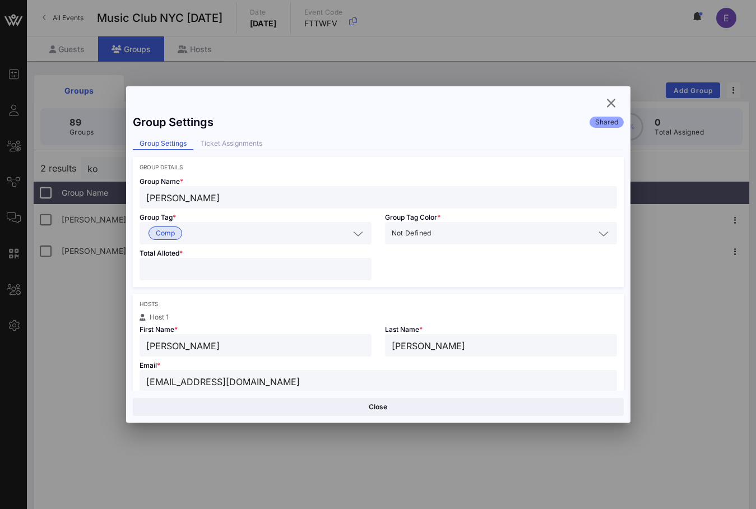
click at [175, 382] on input "drkoret@drkoretz.com" at bounding box center [378, 381] width 464 height 15
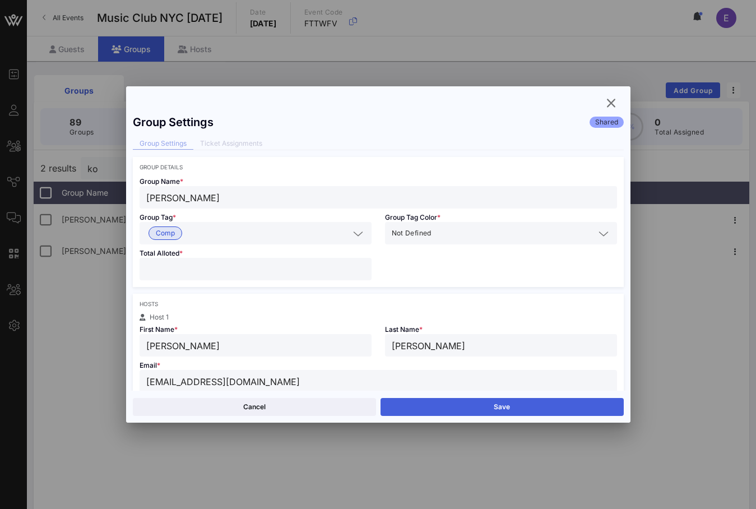
type input "[EMAIL_ADDRESS][DOMAIN_NAME]"
click at [443, 403] on button "Save" at bounding box center [501, 407] width 243 height 18
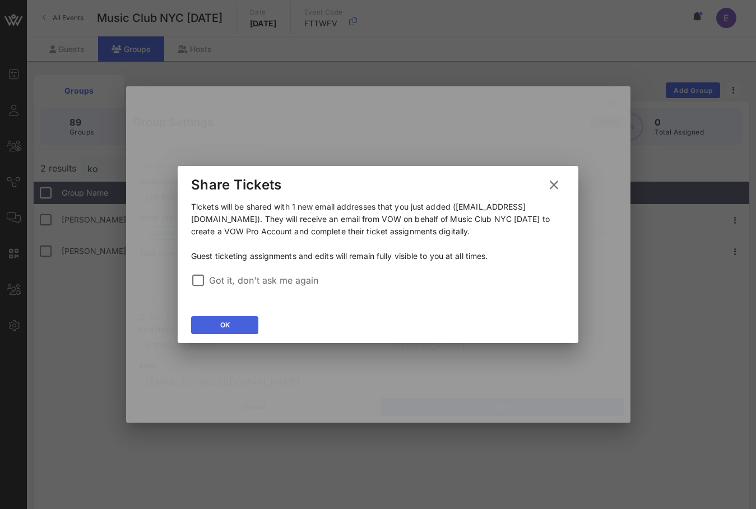
click at [253, 327] on button "OK" at bounding box center [224, 325] width 67 height 18
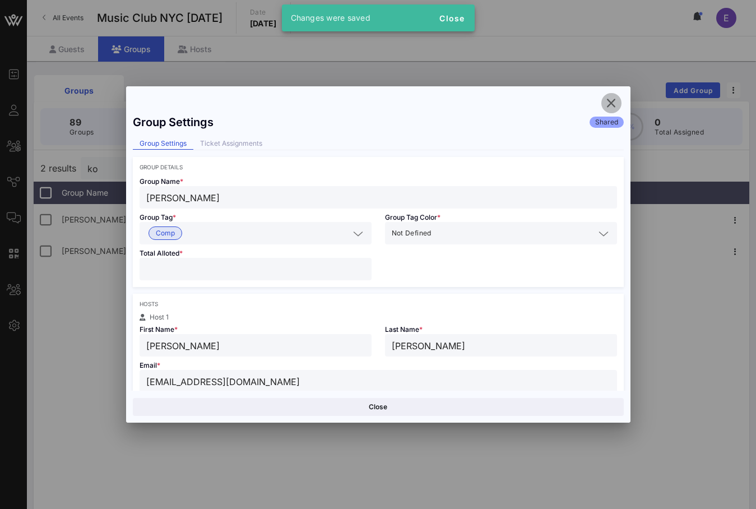
click at [613, 104] on icon "button" at bounding box center [611, 102] width 13 height 13
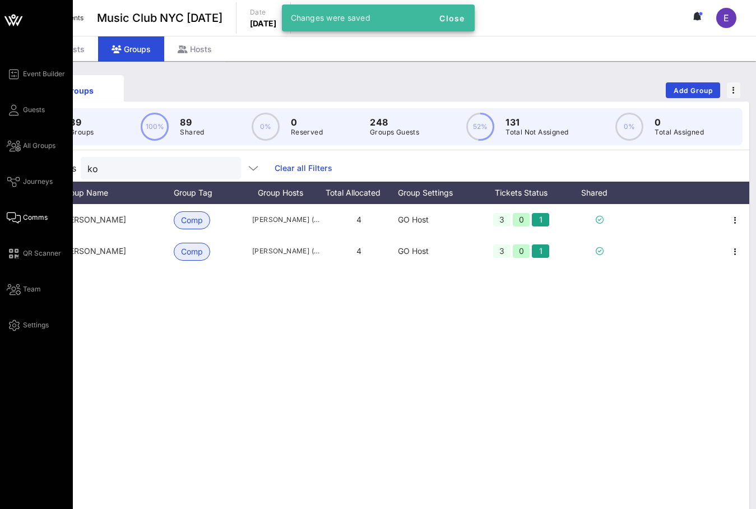
click at [15, 217] on icon at bounding box center [14, 218] width 14 height 2
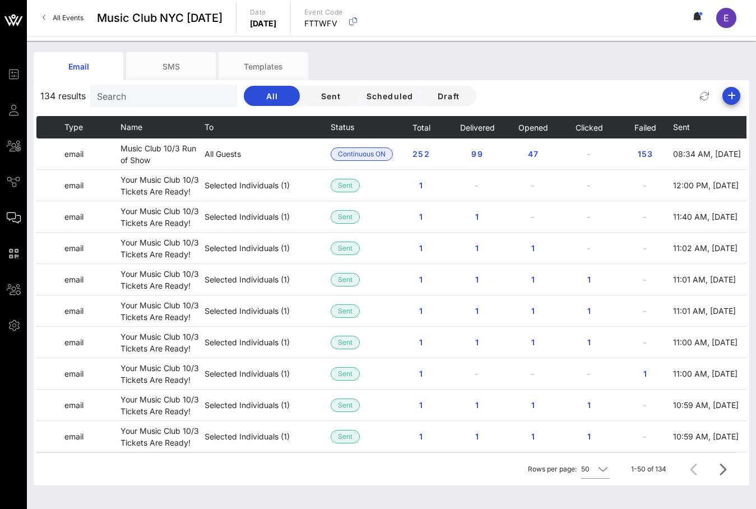
click at [138, 99] on input "Search" at bounding box center [162, 96] width 131 height 15
click at [496, 57] on div "Email SMS Templates" at bounding box center [383, 66] width 699 height 28
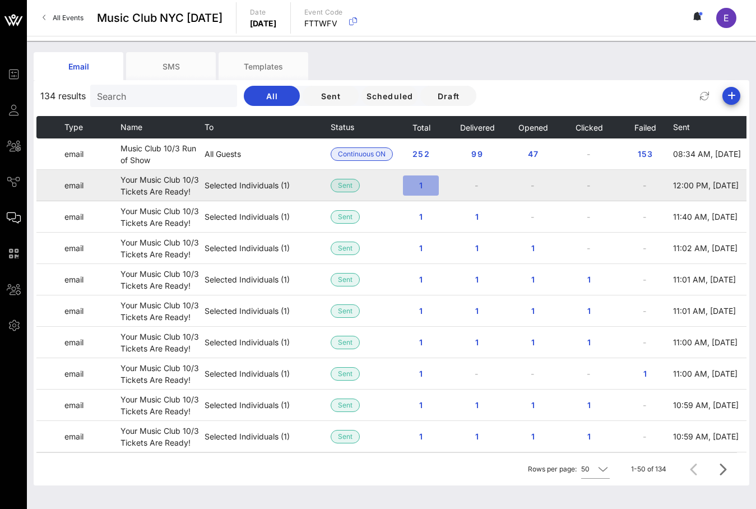
click at [425, 184] on span "1" at bounding box center [421, 185] width 18 height 10
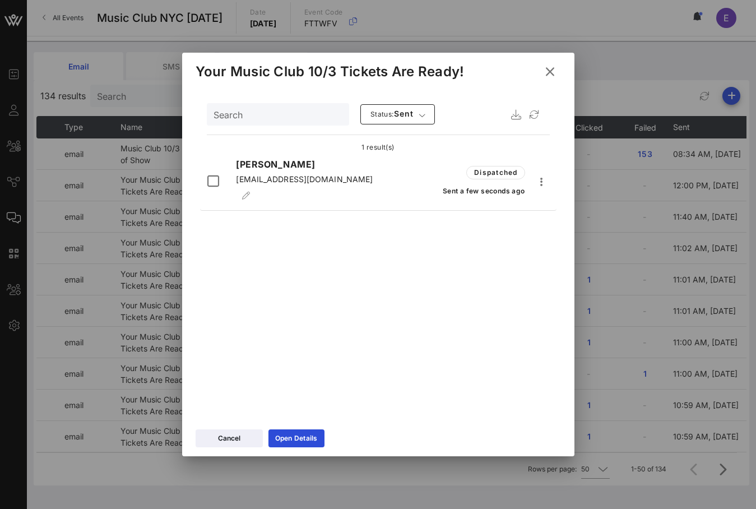
click at [551, 69] on icon at bounding box center [549, 71] width 15 height 13
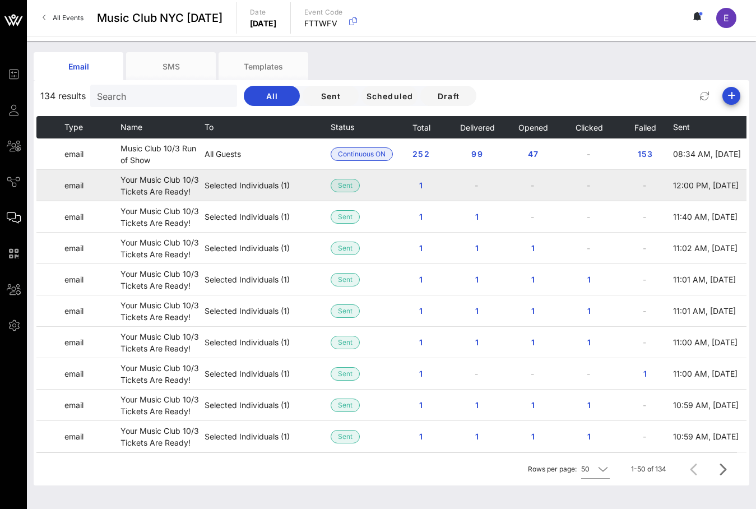
click at [475, 185] on td "-" at bounding box center [477, 185] width 56 height 31
click at [479, 187] on span "1" at bounding box center [477, 185] width 18 height 10
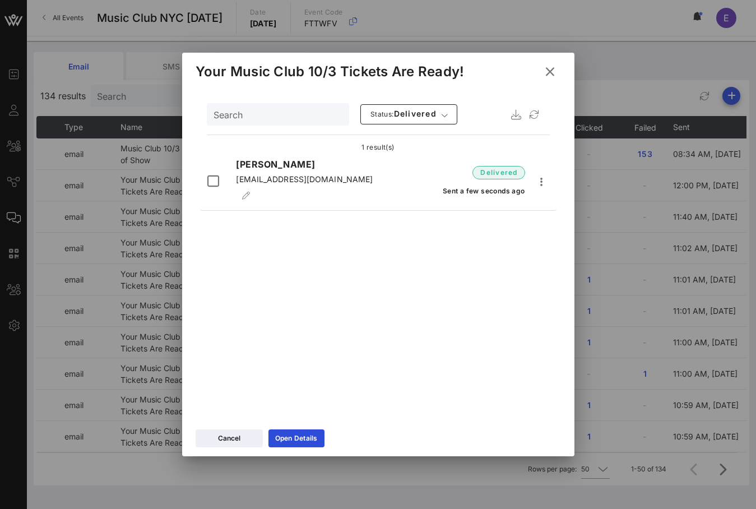
click at [547, 73] on icon at bounding box center [549, 72] width 19 height 18
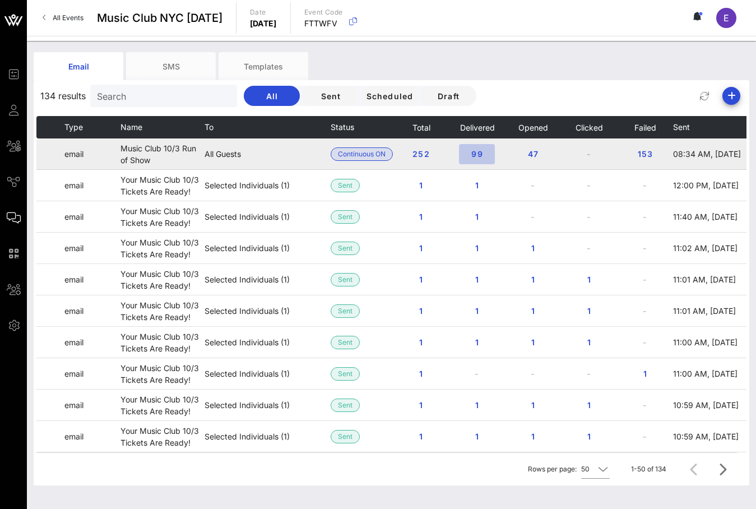
click at [484, 151] on span "99" at bounding box center [477, 154] width 18 height 10
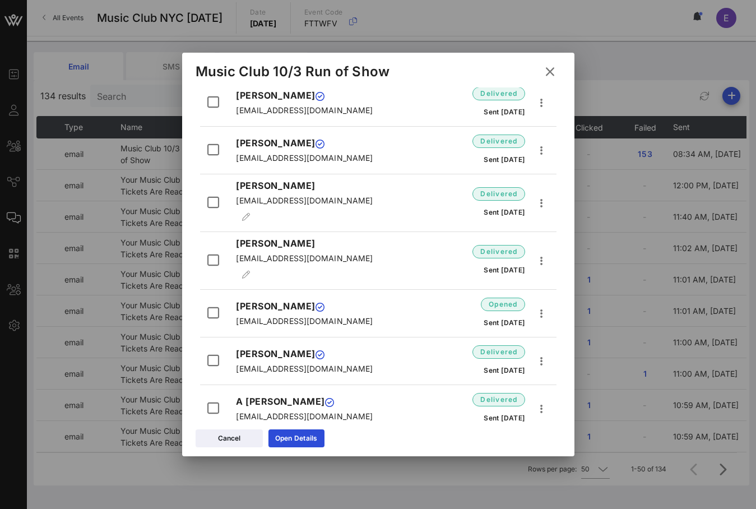
scroll to position [2551, 0]
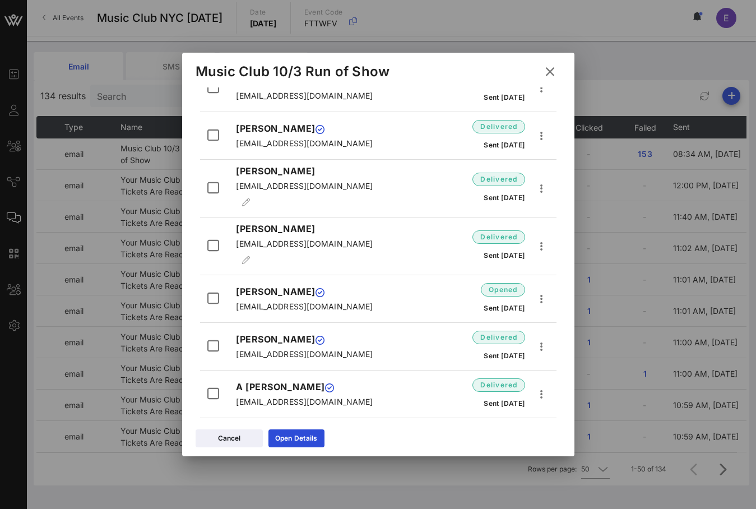
click at [548, 71] on icon at bounding box center [549, 71] width 16 height 15
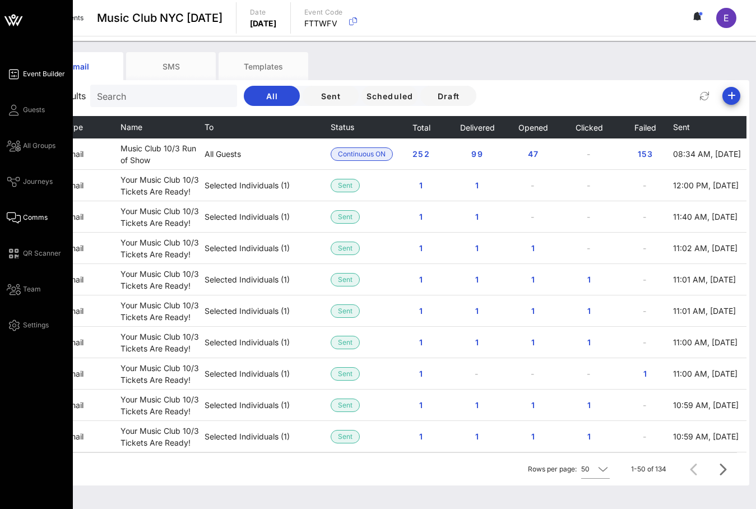
click at [14, 75] on icon at bounding box center [14, 74] width 14 height 2
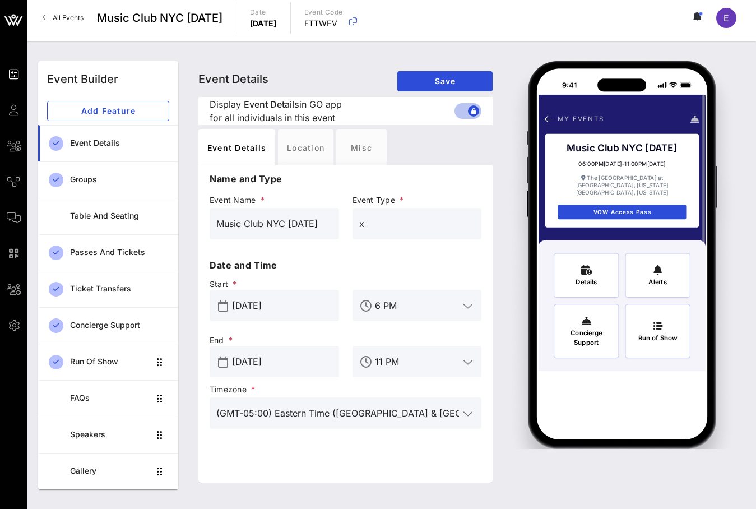
click at [614, 132] on div "My Events Music Club [GEOGRAPHIC_DATA] [DATE] 06:00PM, [DATE] 11:00PM, October …" at bounding box center [621, 249] width 167 height 310
click at [315, 138] on div "Location" at bounding box center [305, 147] width 55 height 36
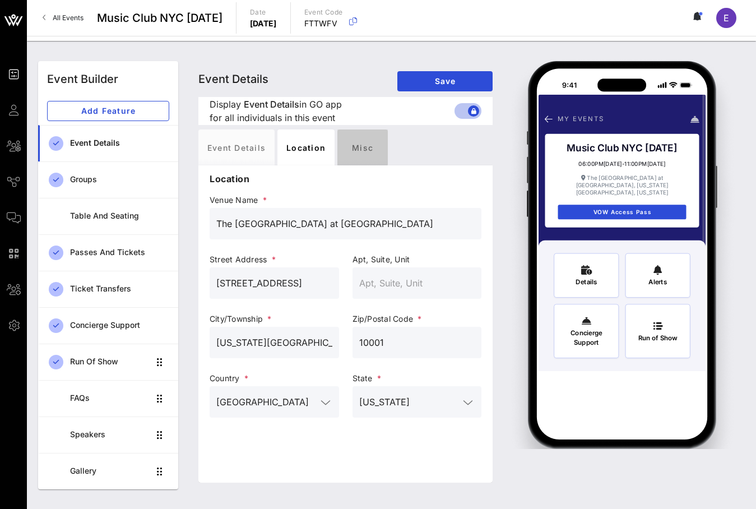
click at [354, 147] on div "Misc" at bounding box center [362, 147] width 50 height 36
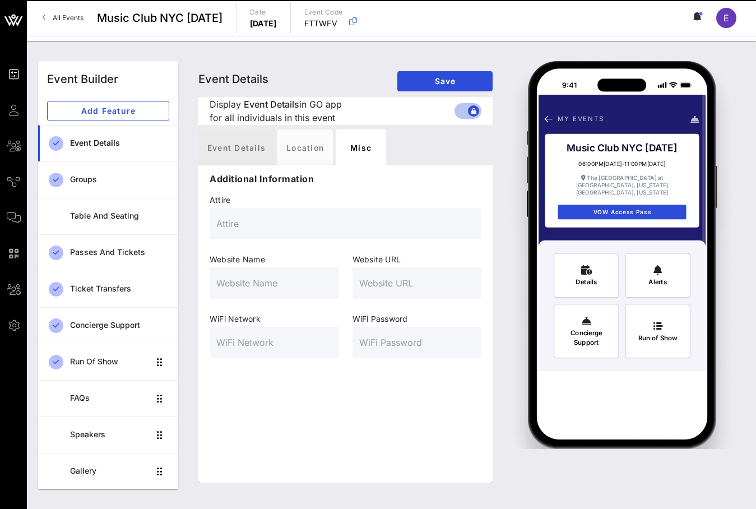
click at [218, 143] on div "Event Details" at bounding box center [236, 147] width 76 height 36
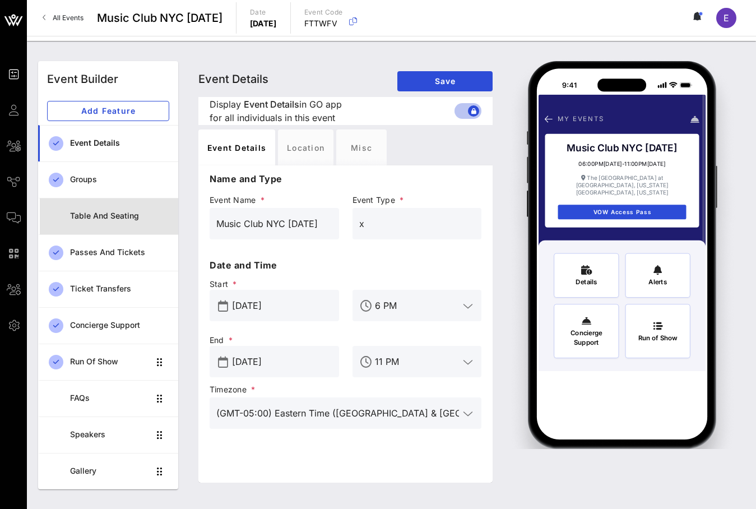
click at [113, 212] on div "Table and Seating" at bounding box center [119, 216] width 99 height 10
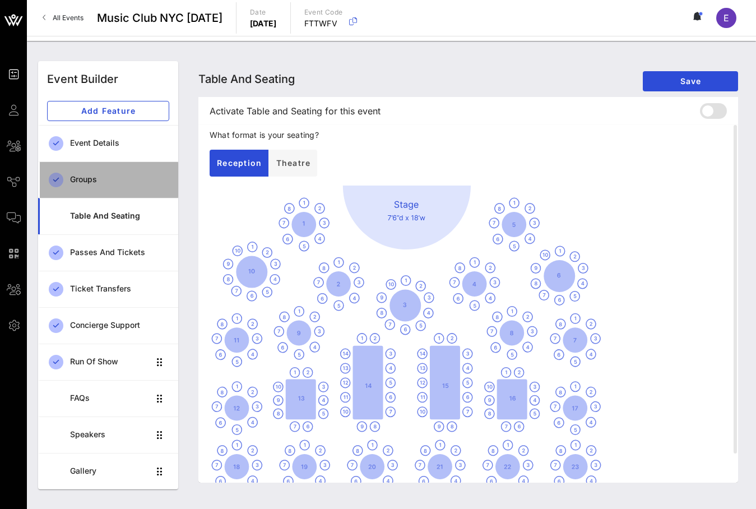
click at [119, 181] on div "Groups" at bounding box center [119, 180] width 99 height 10
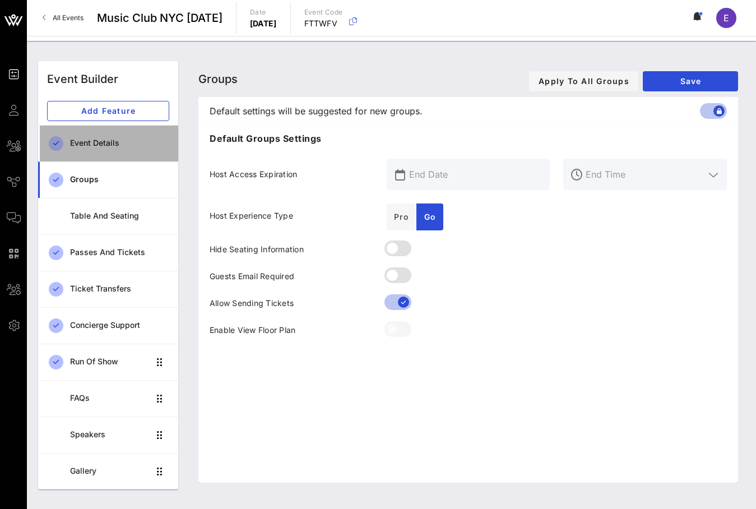
click at [137, 146] on div "Event Details" at bounding box center [119, 143] width 99 height 10
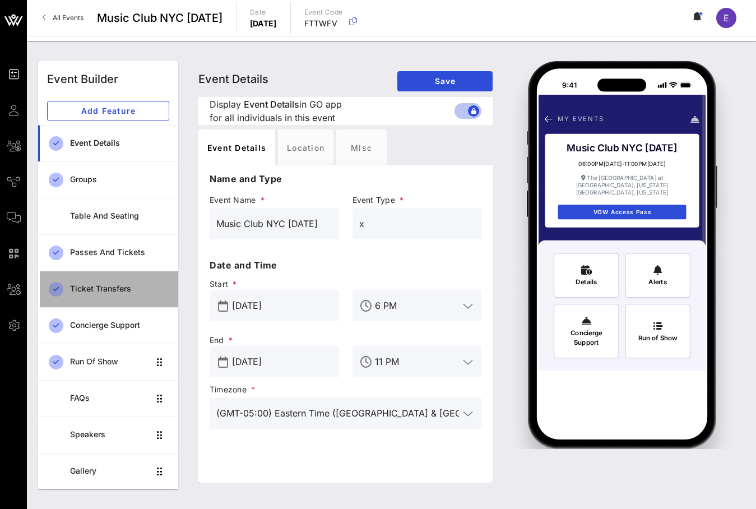
click at [122, 275] on link "Ticket Transfers" at bounding box center [108, 289] width 140 height 36
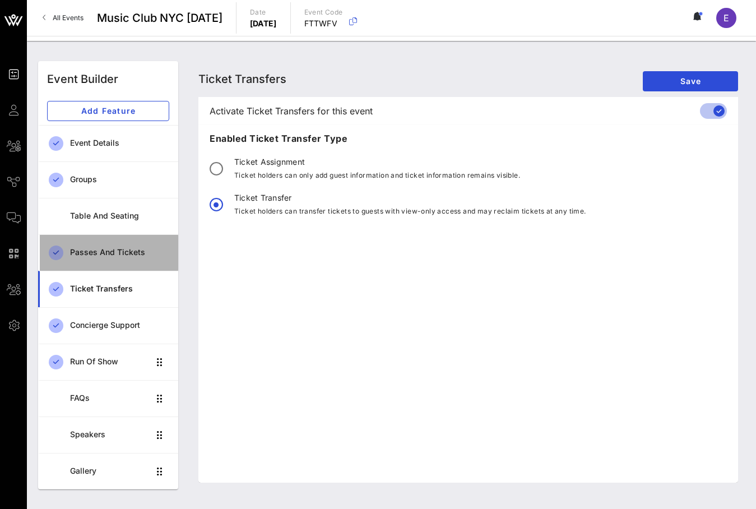
click at [133, 248] on div "Passes and Tickets" at bounding box center [119, 253] width 99 height 10
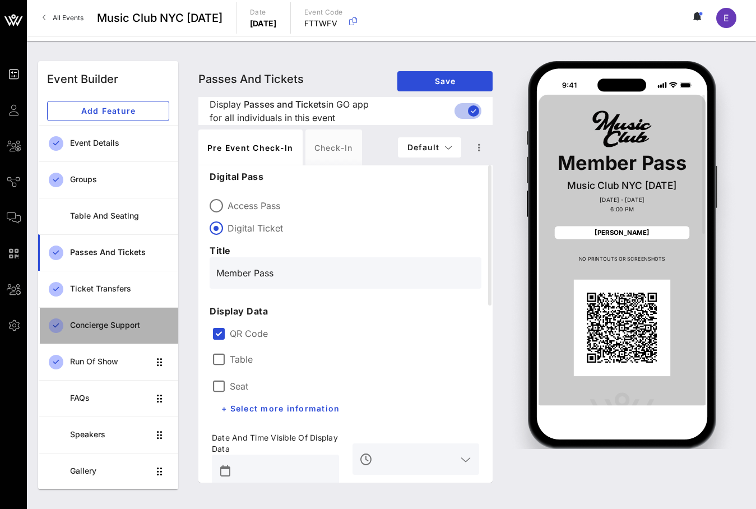
click at [145, 319] on div "Concierge Support" at bounding box center [119, 325] width 99 height 23
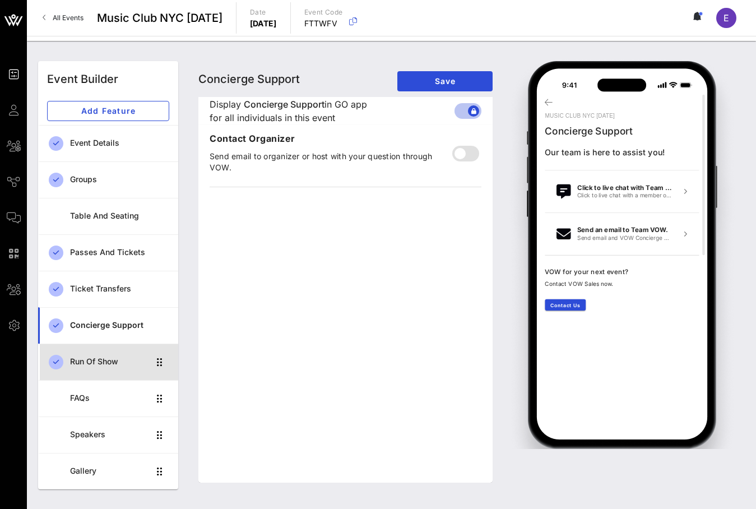
click at [133, 350] on link "Run of Show" at bounding box center [108, 361] width 140 height 36
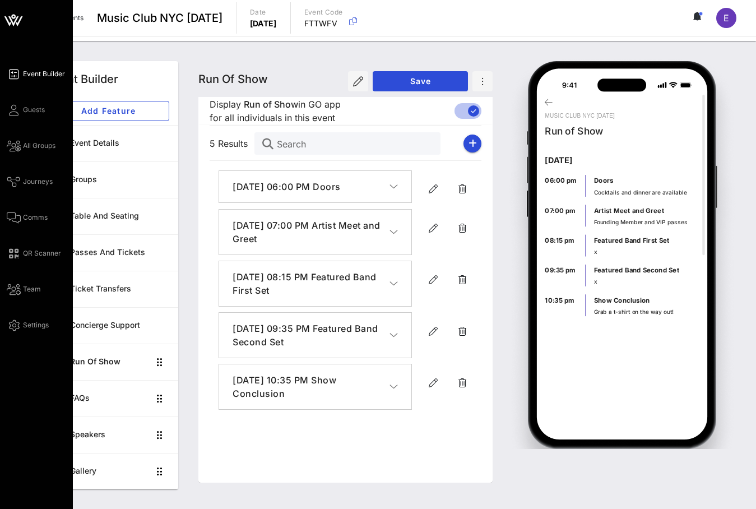
click at [12, 73] on icon at bounding box center [14, 74] width 14 height 2
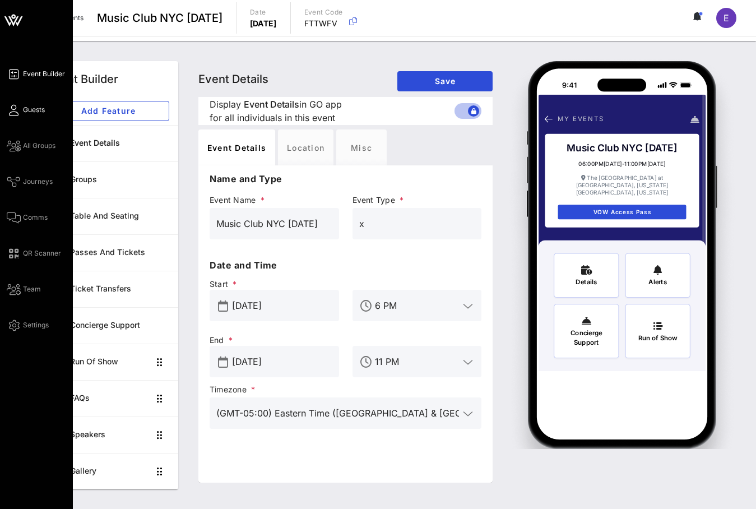
click at [15, 109] on icon at bounding box center [14, 110] width 14 height 2
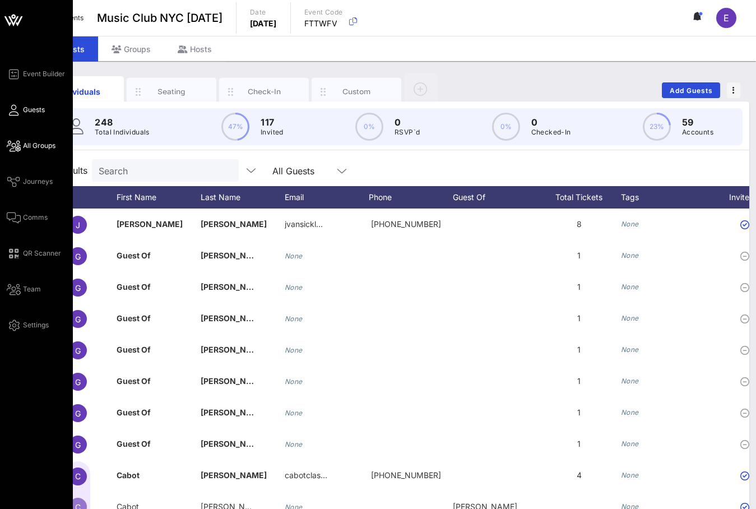
click at [23, 145] on span "All Groups" at bounding box center [39, 146] width 32 height 10
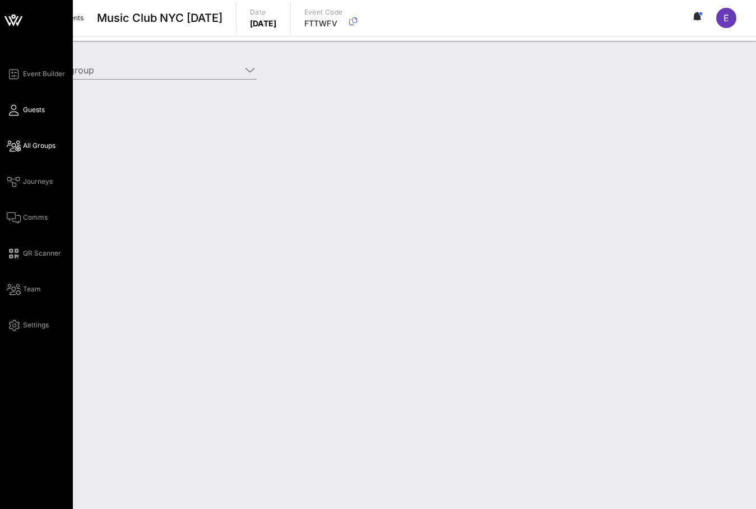
click at [21, 108] on link "Guests" at bounding box center [26, 109] width 38 height 13
